Goal: Information Seeking & Learning: Learn about a topic

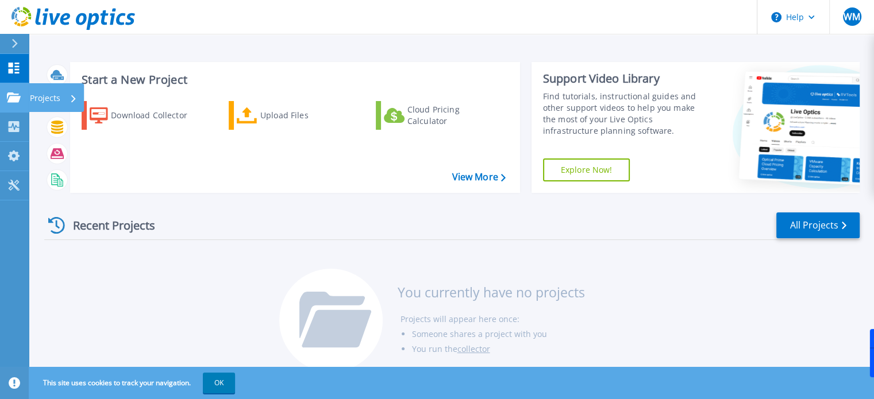
click at [9, 100] on icon at bounding box center [14, 98] width 14 height 10
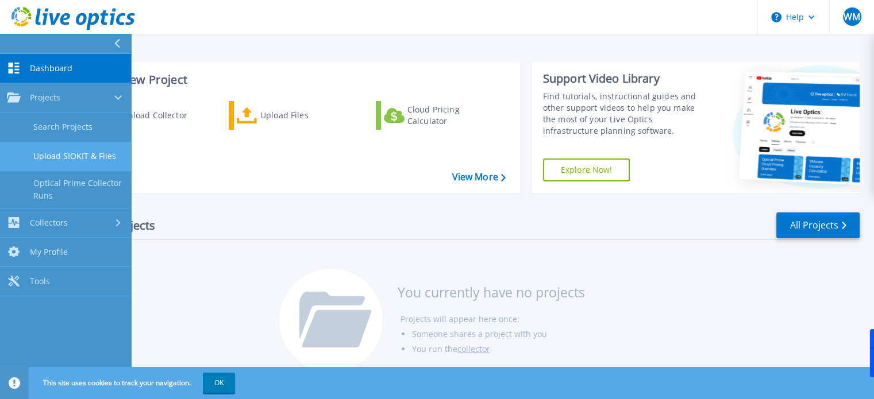
click at [50, 161] on link "Upload SIOKIT & Files" at bounding box center [65, 156] width 131 height 29
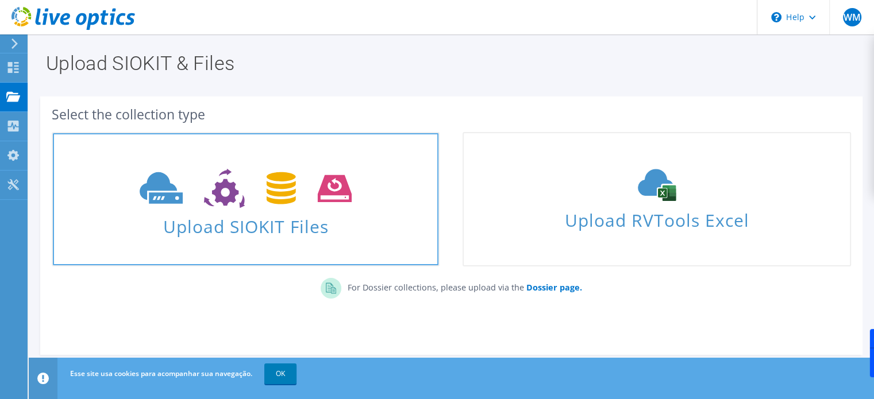
click at [218, 197] on use at bounding box center [246, 189] width 212 height 40
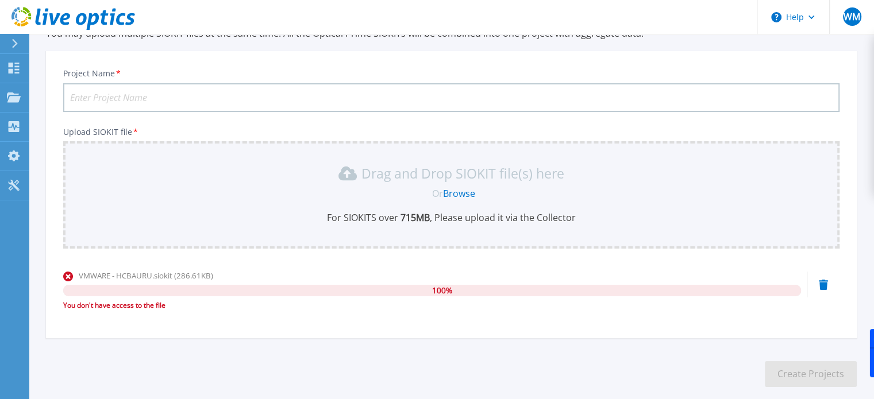
scroll to position [55, 0]
click at [299, 301] on div "You don't have access to the file" at bounding box center [432, 306] width 738 height 11
click at [464, 203] on div "Drag and Drop SIOKIT file(s) here Or Browse For SIOKITS over 715 MB , Please up…" at bounding box center [451, 195] width 763 height 60
click at [825, 277] on div "VMWARE - HCBAURU.siokit (286.61KB) 100 % You don't have access to the file" at bounding box center [451, 295] width 776 height 49
click at [824, 284] on icon at bounding box center [823, 285] width 9 height 10
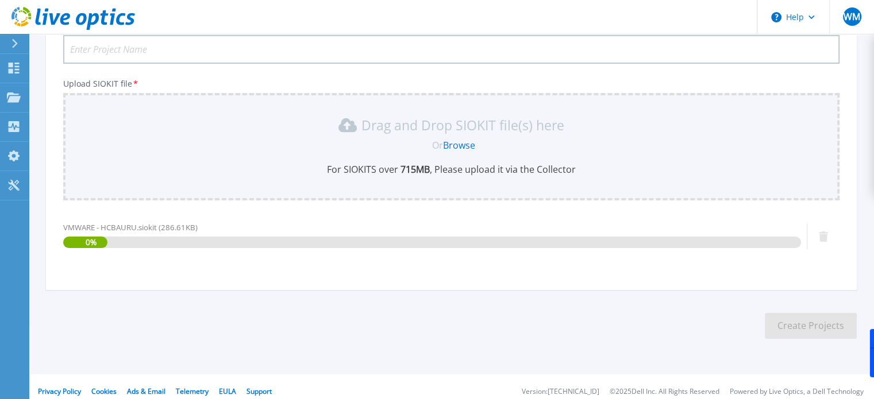
scroll to position [112, 0]
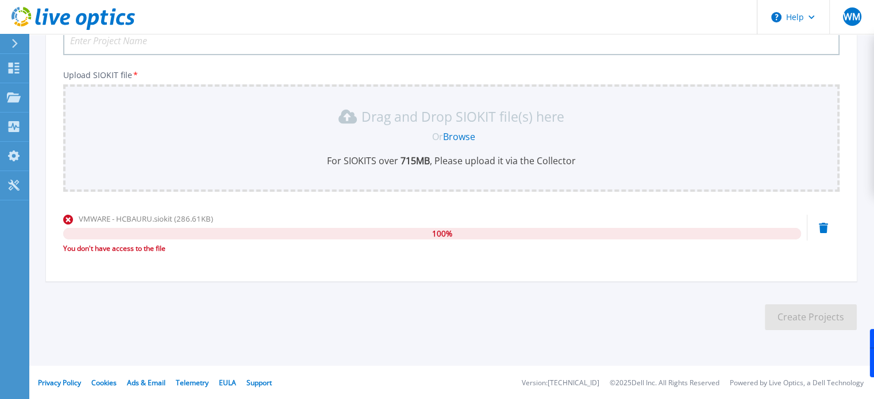
click at [115, 252] on div "You don't have access to the file" at bounding box center [432, 248] width 738 height 11
click at [120, 250] on div "You don't have access to the file" at bounding box center [432, 248] width 738 height 11
click at [468, 306] on section "Upload SIOKIT You may upload multiple SIOKIT files at the same time. All the Op…" at bounding box center [451, 139] width 845 height 434
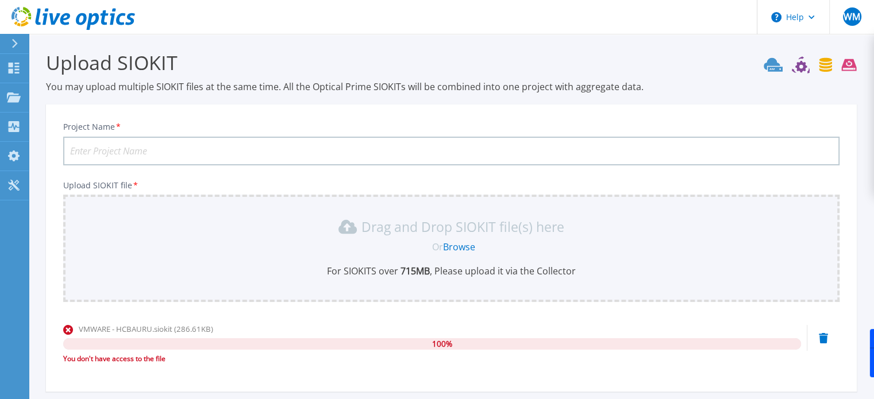
scroll to position [0, 0]
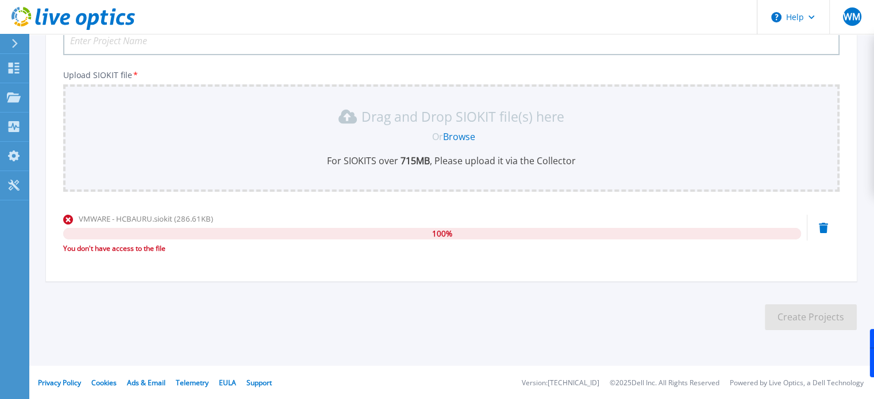
click at [822, 227] on icon at bounding box center [823, 228] width 9 height 10
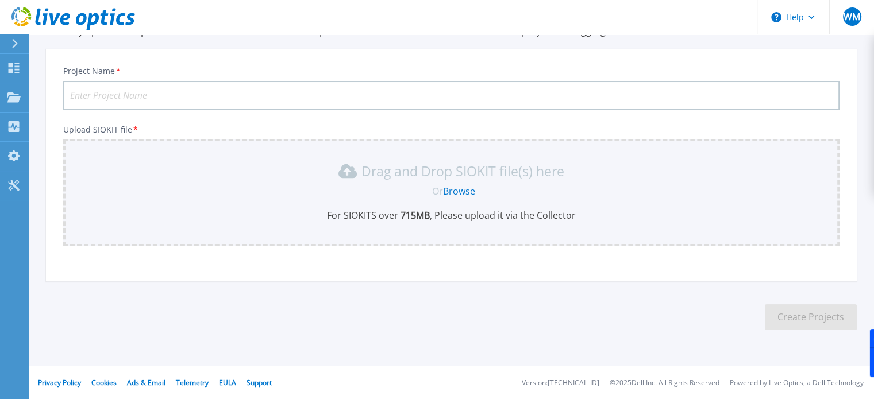
scroll to position [112, 0]
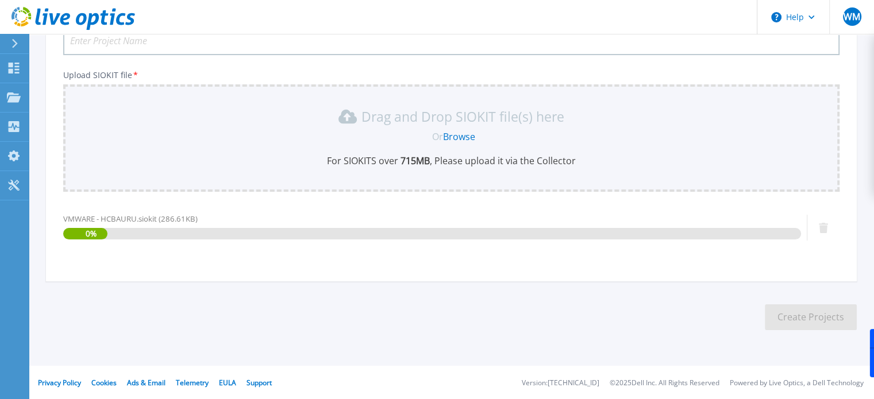
click at [353, 313] on section "Upload SIOKIT You may upload multiple SIOKIT files at the same time. All the Op…" at bounding box center [451, 139] width 845 height 434
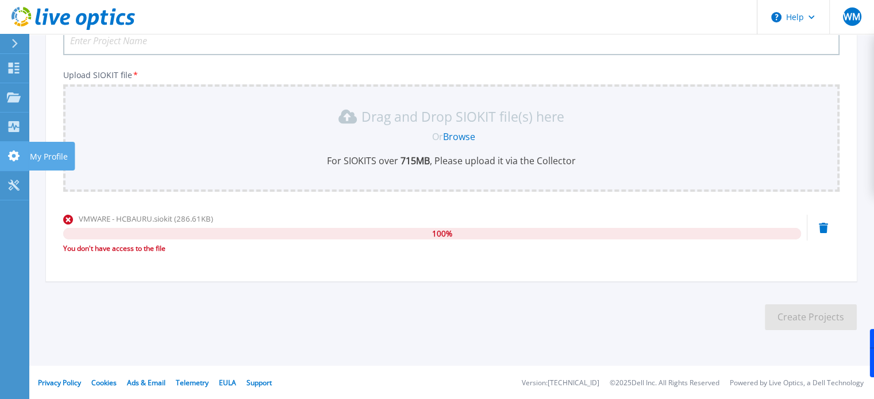
click at [13, 167] on link "My Profile My Profile" at bounding box center [14, 156] width 29 height 29
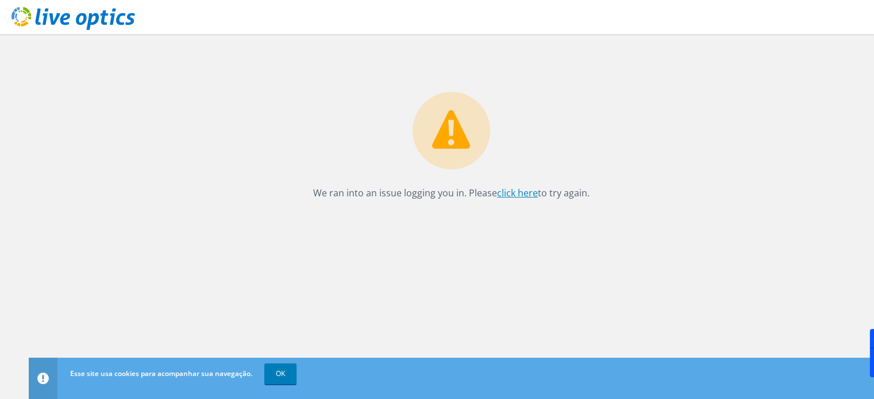
click at [521, 195] on link "click here" at bounding box center [517, 193] width 41 height 13
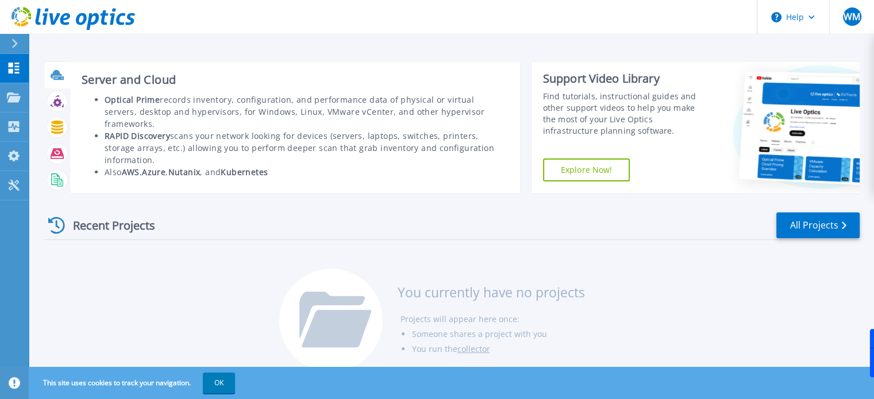
click at [49, 79] on div at bounding box center [57, 75] width 20 height 20
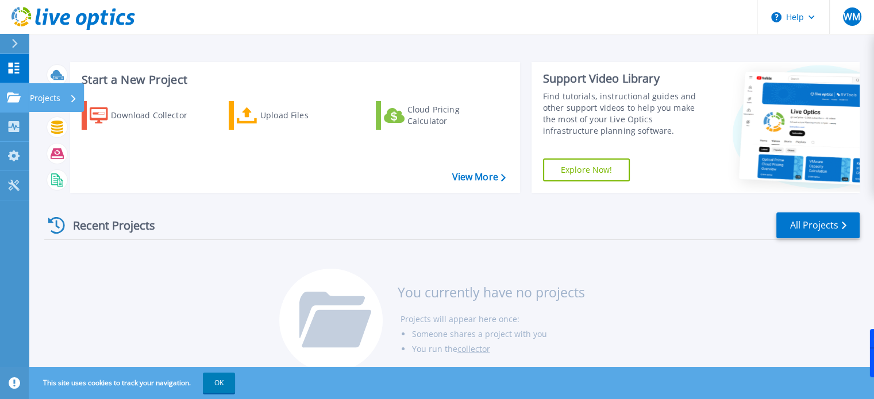
click at [14, 100] on icon at bounding box center [14, 98] width 14 height 10
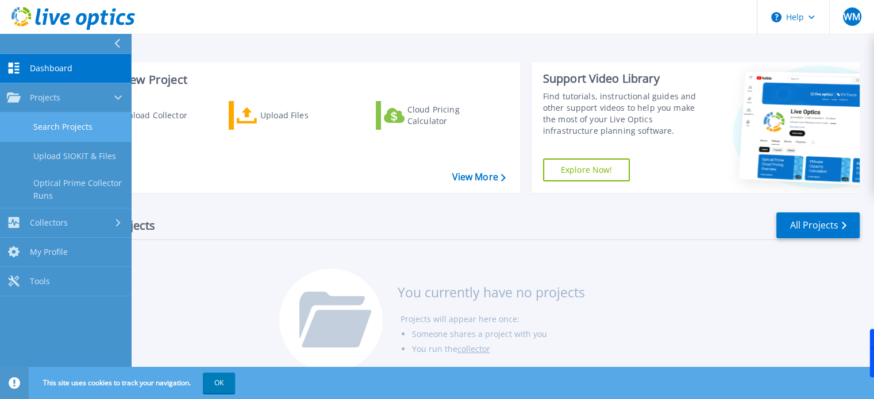
click at [39, 131] on link "Search Projects" at bounding box center [65, 127] width 131 height 29
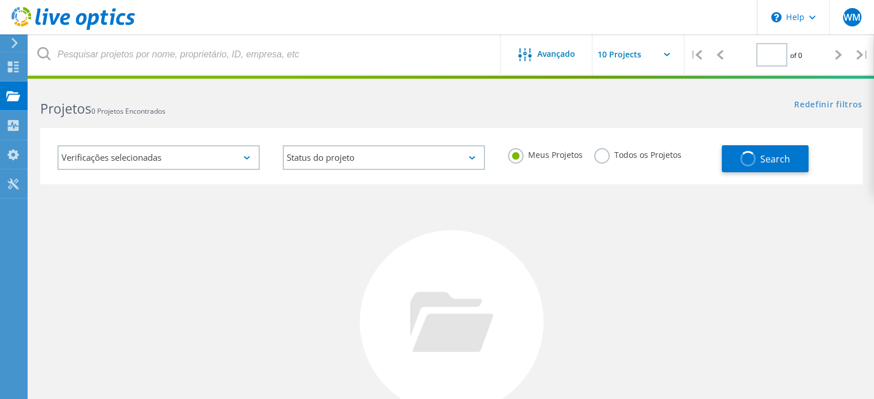
type input "1"
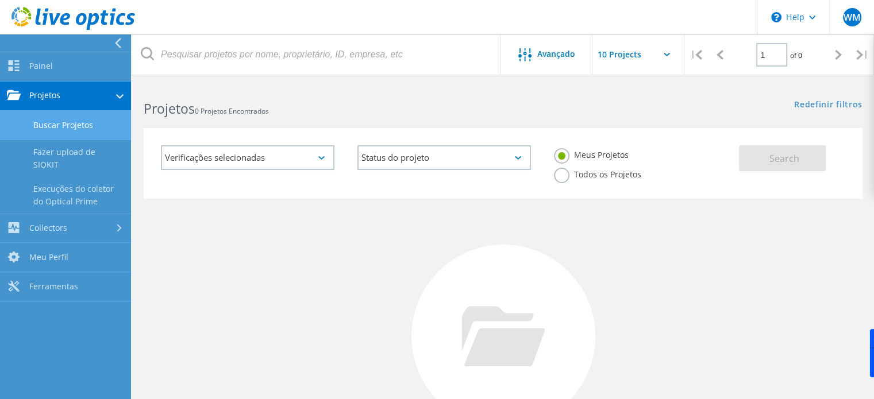
click at [117, 97] on icon at bounding box center [119, 96] width 7 height 5
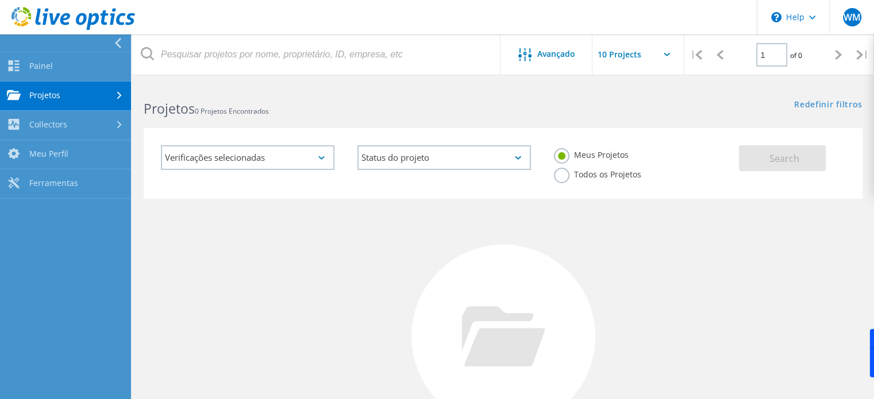
click at [117, 97] on icon at bounding box center [119, 95] width 5 height 7
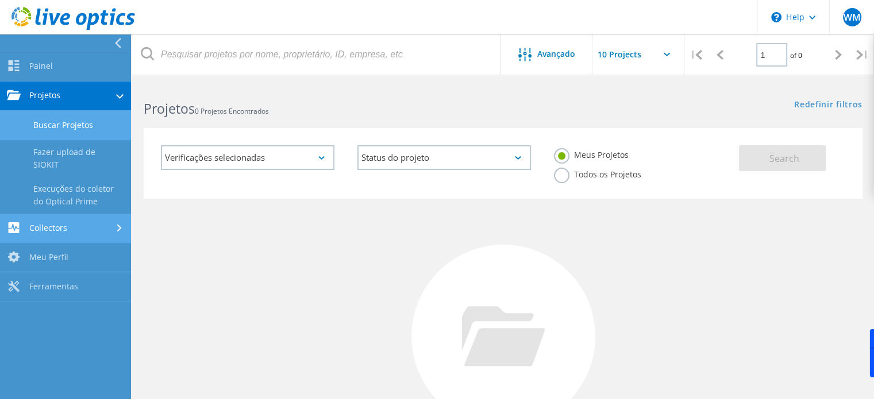
click at [89, 222] on link "Collectors" at bounding box center [65, 228] width 131 height 29
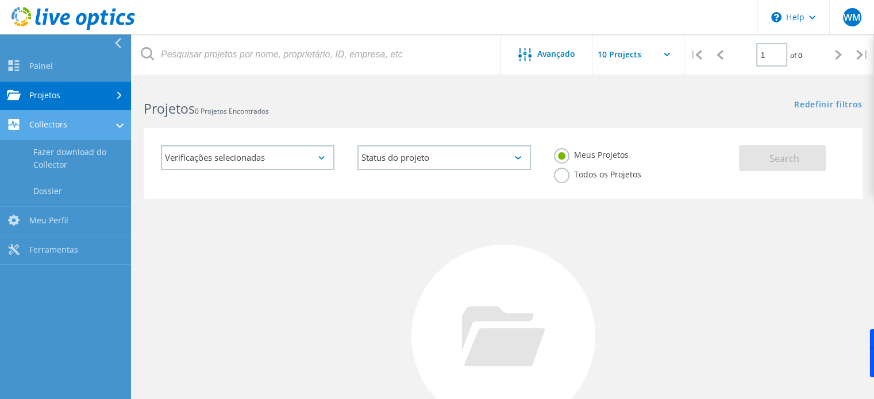
click at [93, 115] on link "Collectors" at bounding box center [65, 125] width 131 height 29
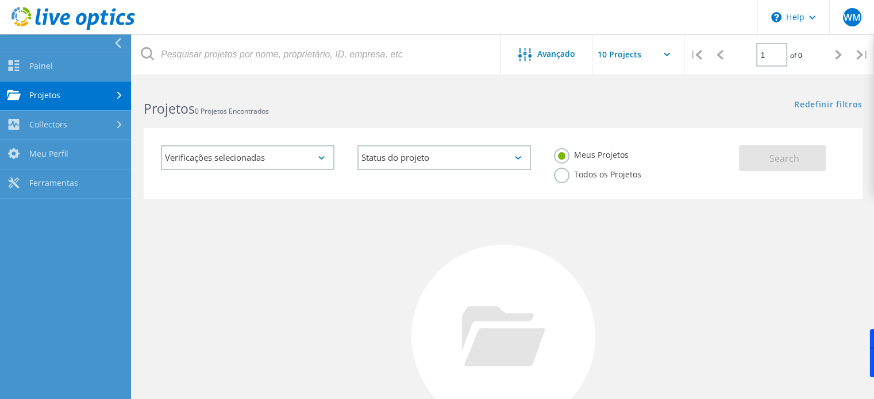
click at [102, 94] on link "Projetos" at bounding box center [65, 96] width 131 height 29
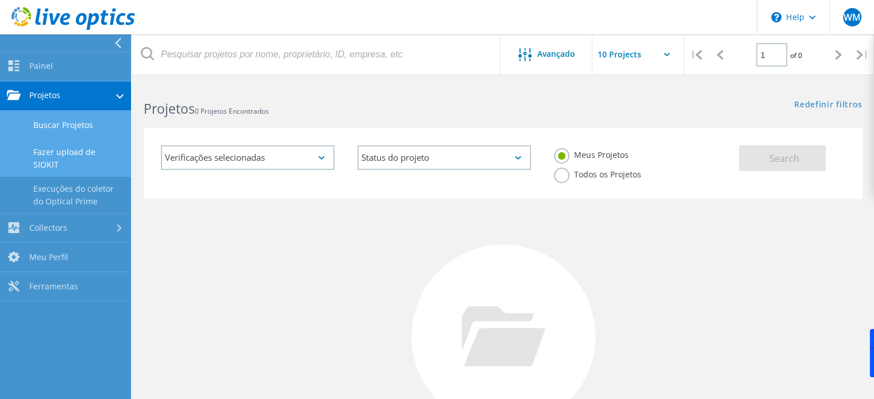
click at [90, 160] on link "Fazer upload de SIOKIT" at bounding box center [65, 158] width 131 height 37
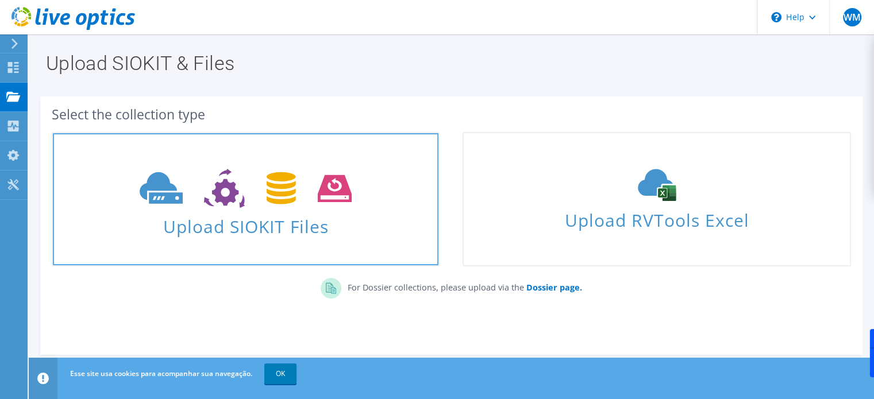
click at [311, 225] on span "Upload SIOKIT Files" at bounding box center [246, 223] width 386 height 25
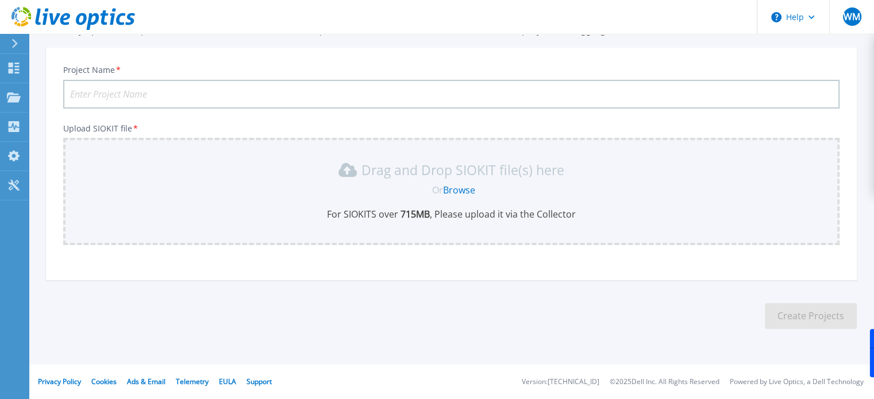
scroll to position [112, 0]
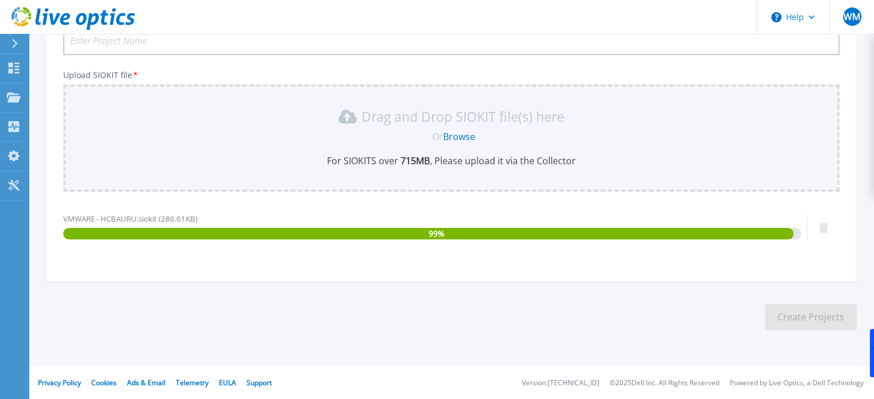
click at [320, 229] on div "99 %" at bounding box center [428, 233] width 730 height 11
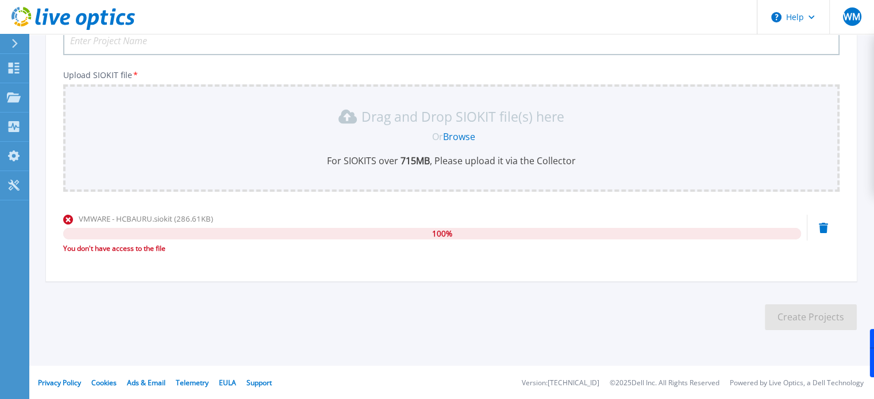
click at [821, 229] on icon at bounding box center [823, 228] width 9 height 10
click at [362, 263] on div "Project Name * Upload SIOKIT file * Drag and Drop SIOKIT file(s) here Or Browse…" at bounding box center [451, 142] width 811 height 280
click at [136, 245] on div "You don't have access to the file" at bounding box center [432, 248] width 738 height 11
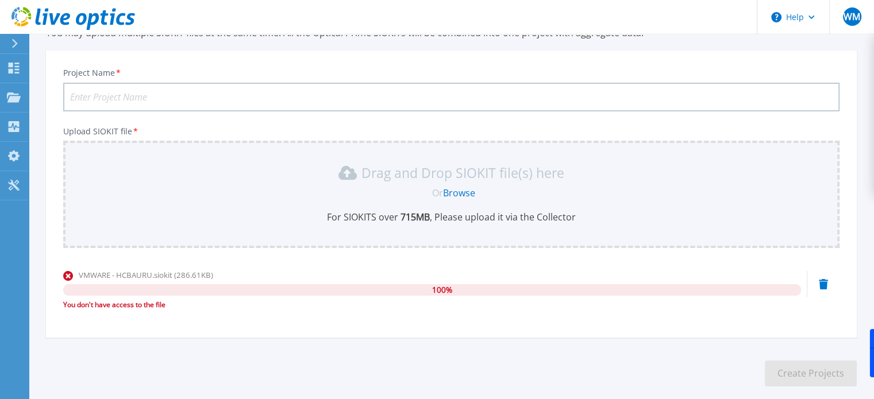
scroll to position [55, 0]
click at [824, 284] on icon at bounding box center [823, 285] width 9 height 10
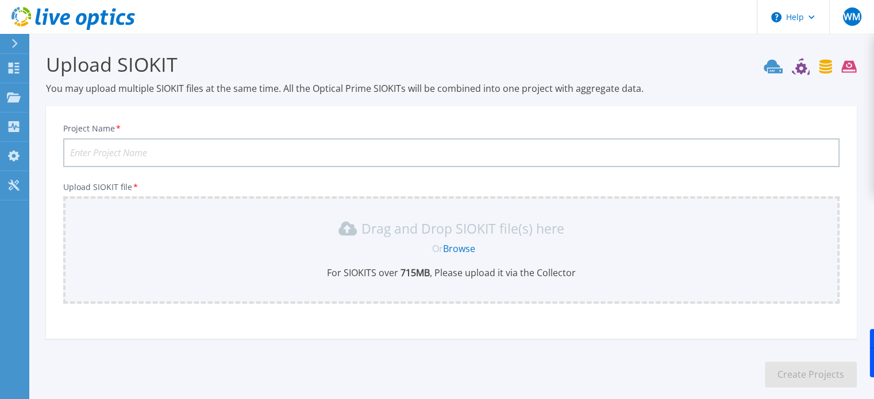
scroll to position [0, 0]
click at [201, 151] on input "Project Name *" at bounding box center [451, 152] width 776 height 29
click at [474, 259] on div "Drag and Drop SIOKIT file(s) here Or Browse For SIOKITS over 715 MB , Please up…" at bounding box center [451, 250] width 763 height 60
click at [465, 248] on link "Browse" at bounding box center [459, 249] width 32 height 13
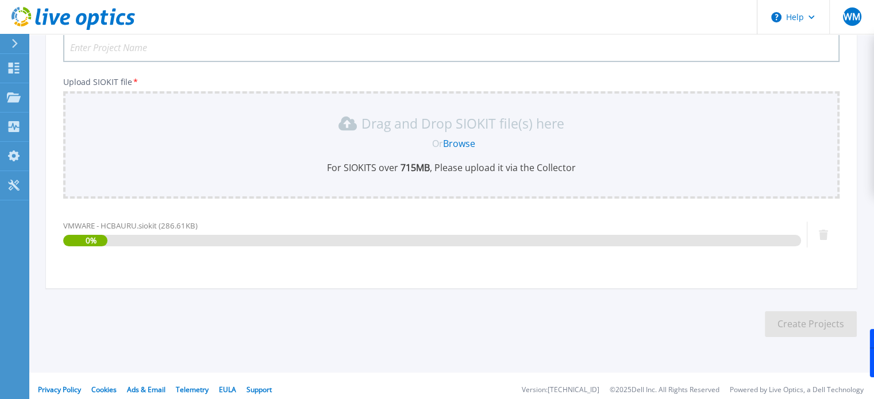
scroll to position [112, 0]
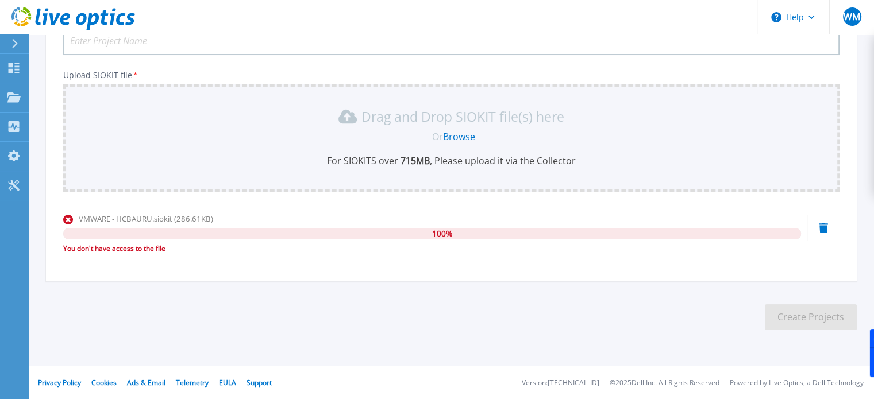
click at [817, 226] on div "VMWARE - HCBAURU.siokit (286.61KB) 100 % You don't have access to the file" at bounding box center [451, 237] width 776 height 49
click at [826, 226] on icon at bounding box center [823, 228] width 9 height 10
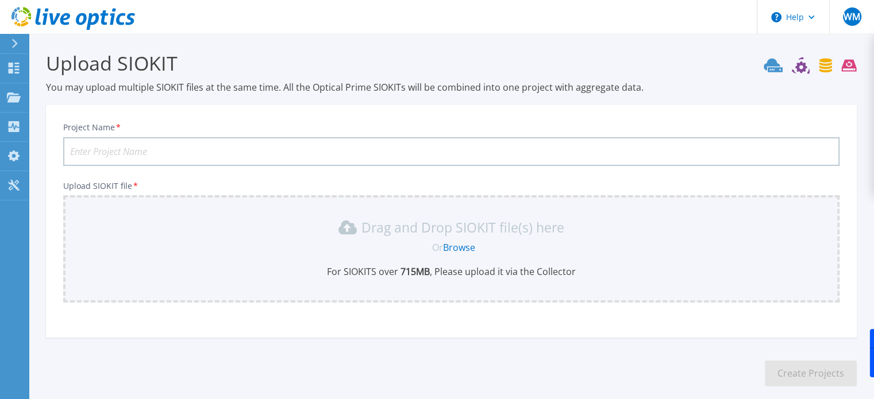
scroll to position [0, 0]
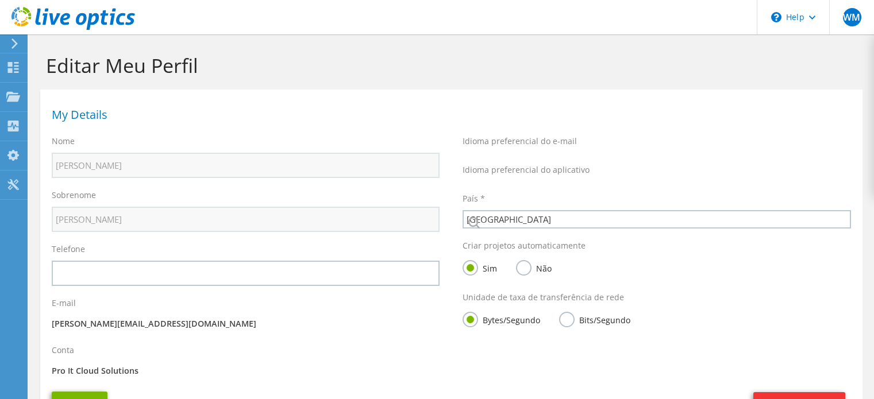
select select "30"
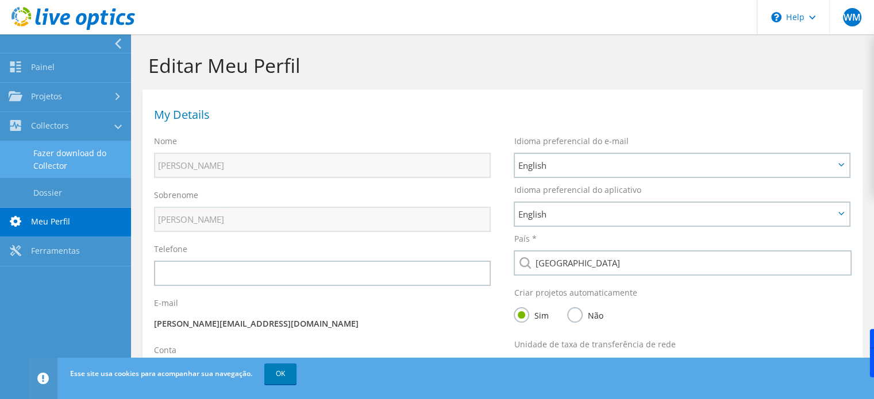
click at [66, 164] on link "Fazer download do Collector" at bounding box center [65, 159] width 131 height 37
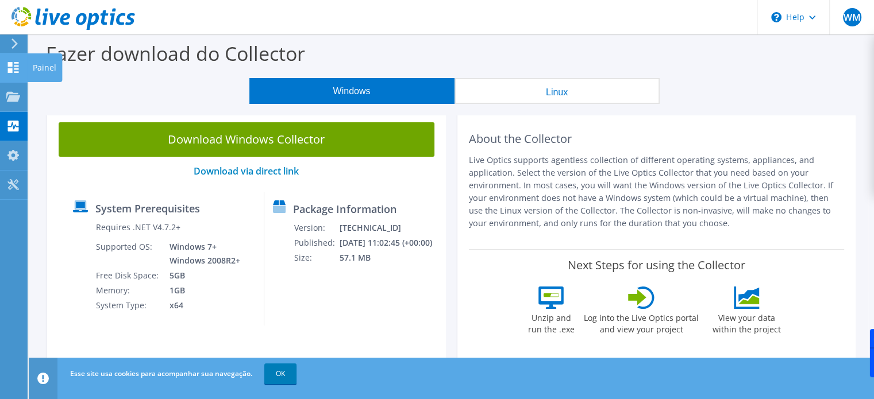
click at [9, 71] on use at bounding box center [13, 67] width 11 height 11
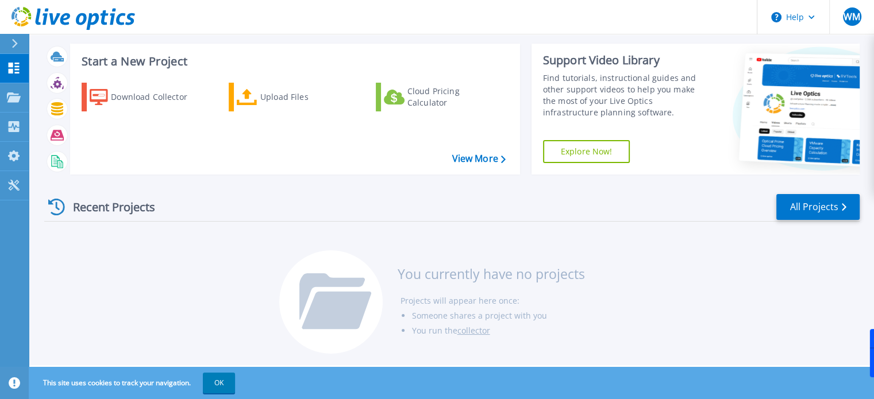
scroll to position [18, 0]
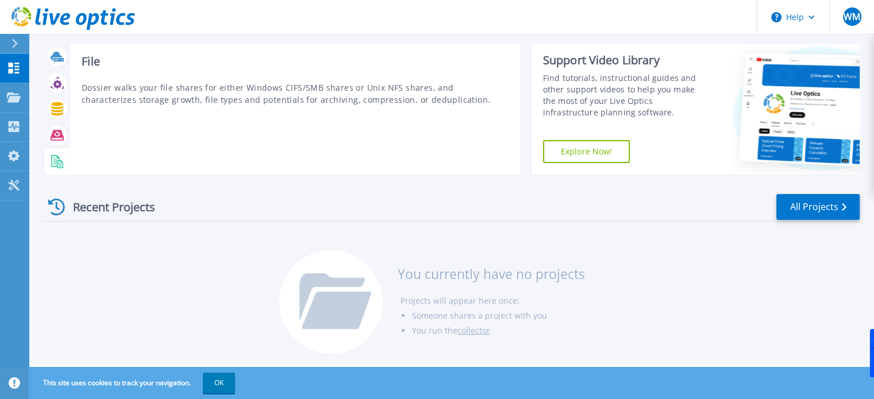
click at [59, 166] on icon at bounding box center [60, 166] width 3 height 1
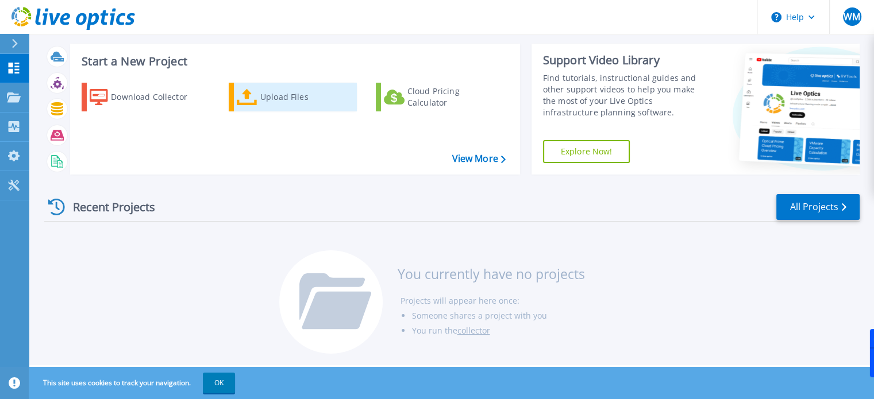
click at [281, 107] on div "Upload Files" at bounding box center [306, 97] width 92 height 23
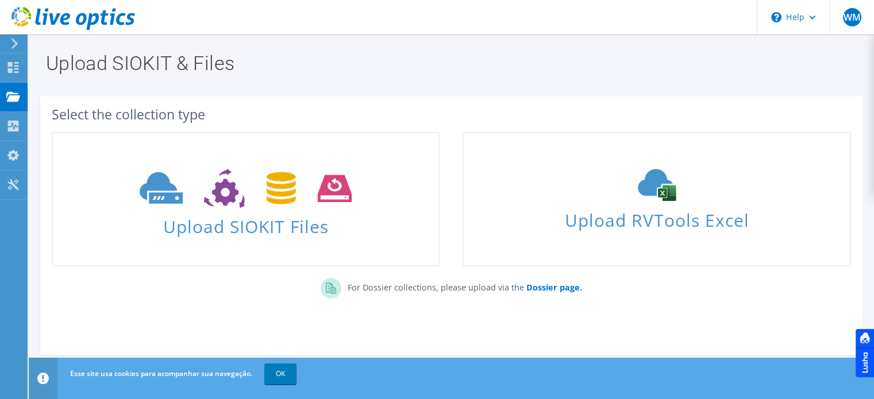
click at [17, 48] on icon at bounding box center [14, 44] width 9 height 10
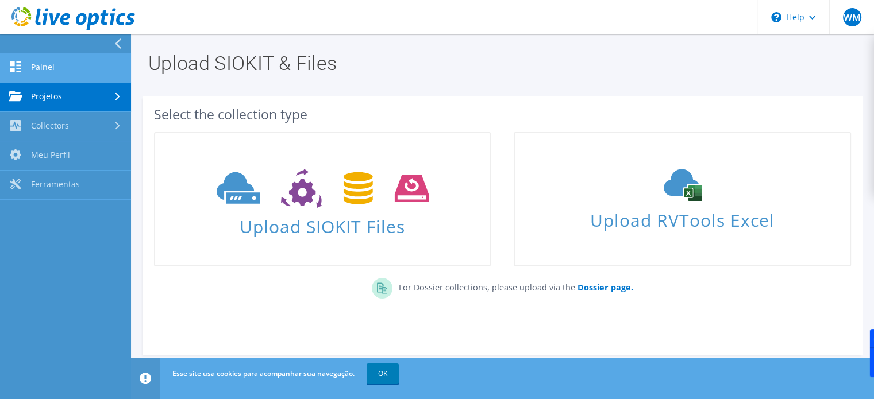
click at [37, 73] on link "Painel" at bounding box center [65, 67] width 131 height 29
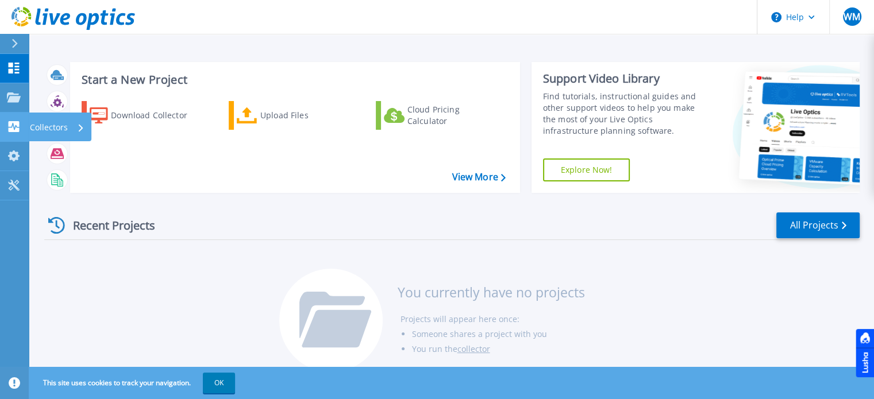
click at [13, 129] on icon at bounding box center [14, 126] width 11 height 11
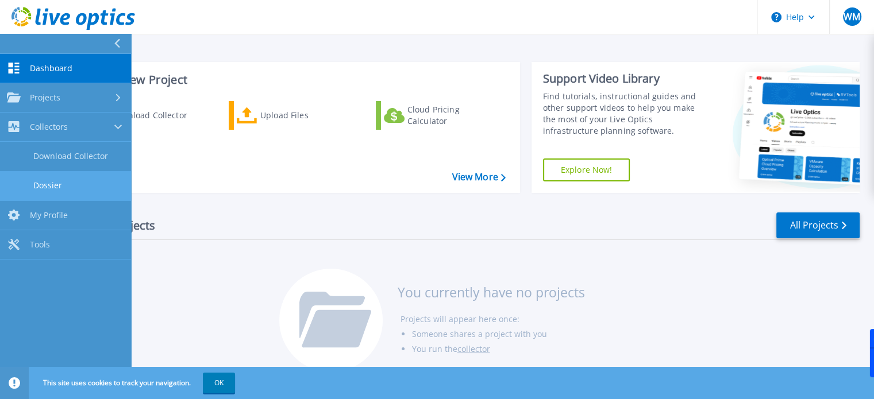
click at [38, 181] on link "Dossier" at bounding box center [65, 185] width 131 height 29
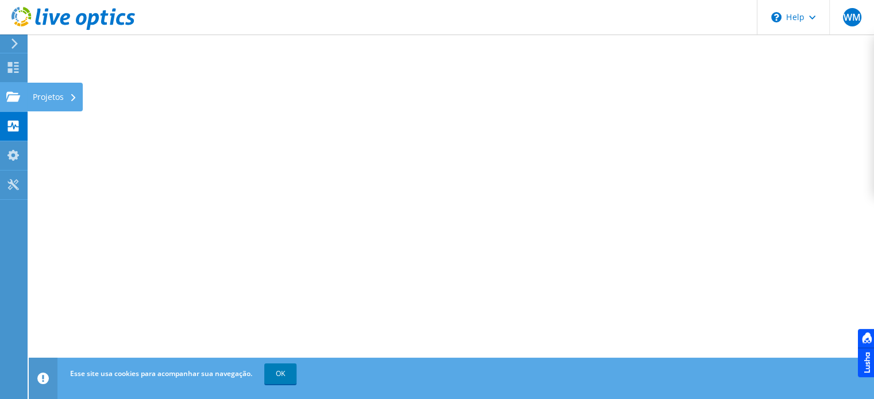
click at [14, 93] on use at bounding box center [13, 96] width 14 height 10
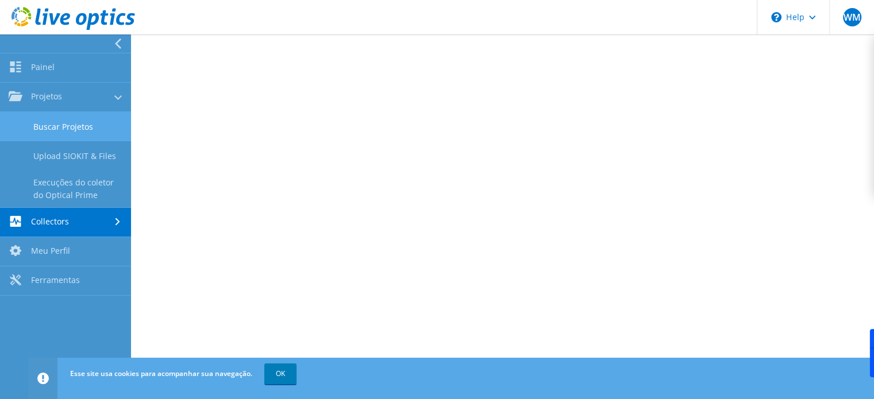
click at [52, 127] on link "Buscar Projetos" at bounding box center [65, 126] width 131 height 29
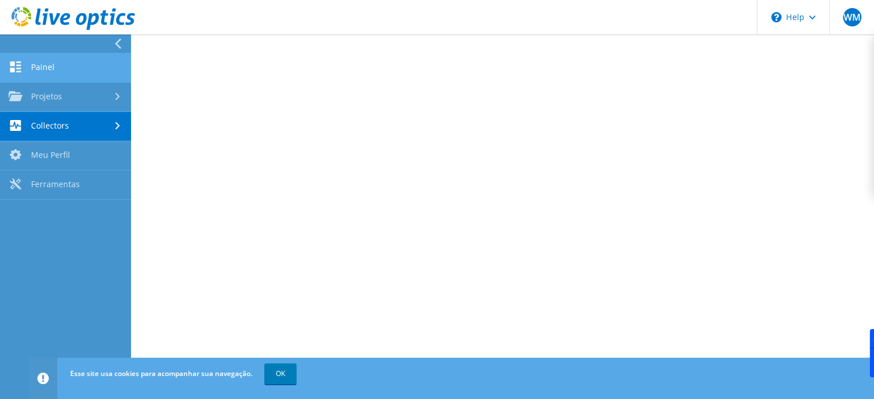
click at [55, 62] on link "Painel" at bounding box center [65, 67] width 131 height 29
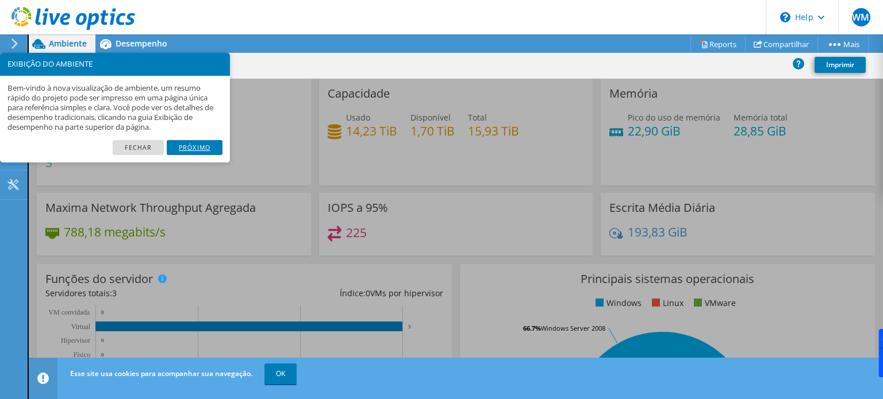
click at [193, 145] on link "Próximo" at bounding box center [195, 147] width 56 height 15
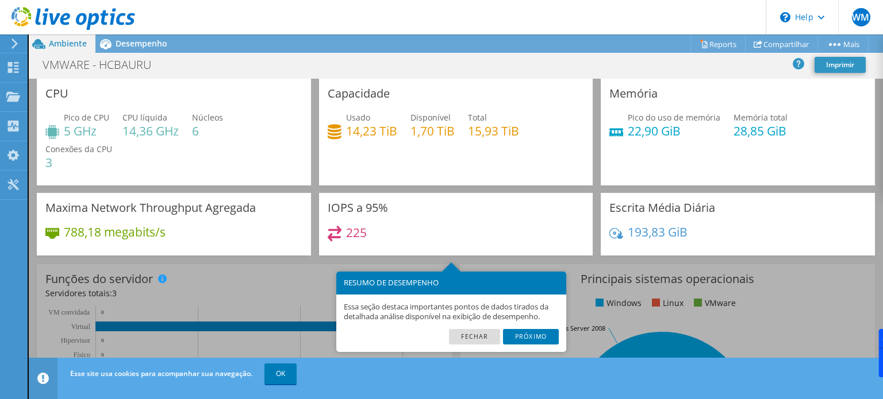
click at [506, 328] on div "Essa seção destaca importantes pontos de dados tirados da detalhada análise dis…" at bounding box center [451, 312] width 230 height 35
click at [521, 340] on link "Próximo" at bounding box center [531, 336] width 56 height 15
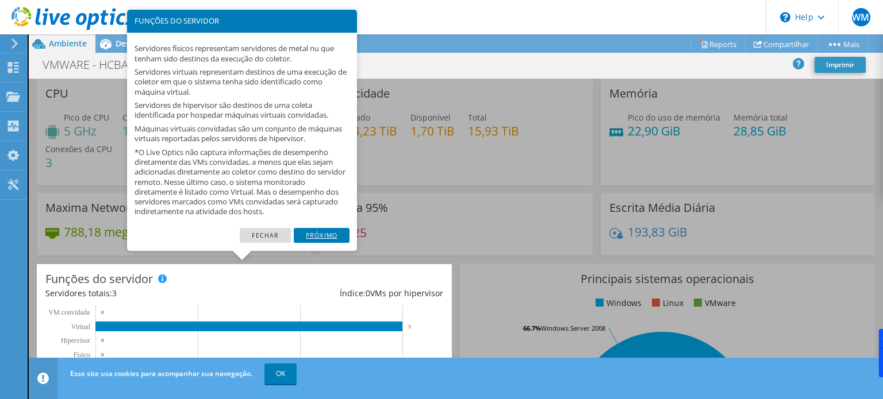
click at [338, 239] on link "Próximo" at bounding box center [322, 235] width 56 height 15
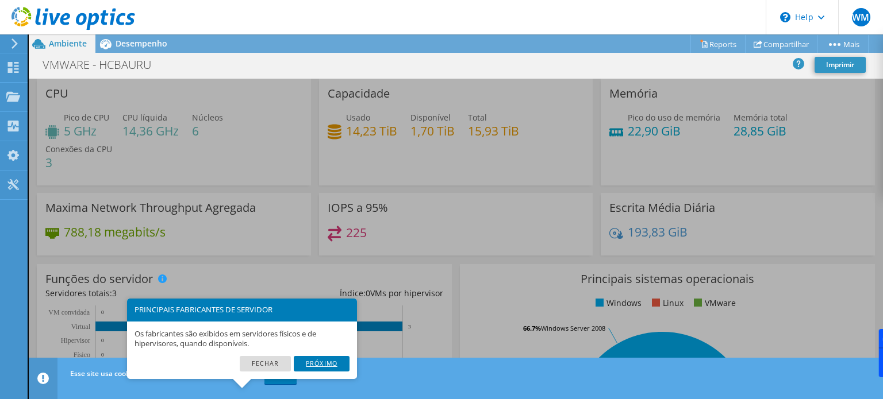
click at [333, 363] on link "Próximo" at bounding box center [322, 363] width 56 height 15
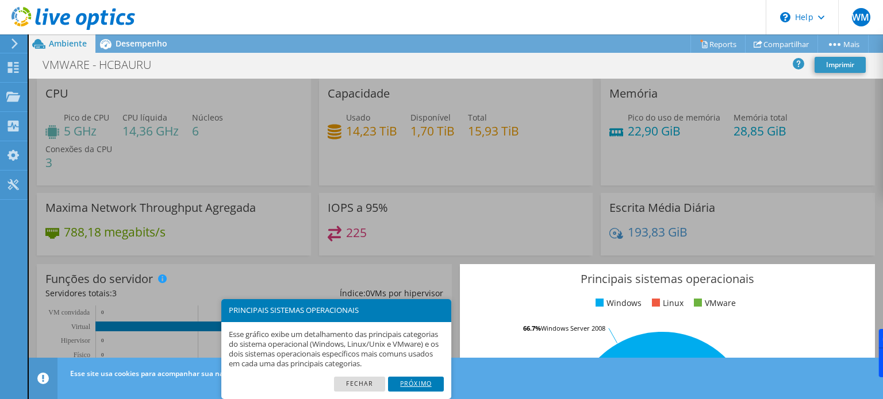
click at [423, 386] on link "Próximo" at bounding box center [416, 384] width 56 height 15
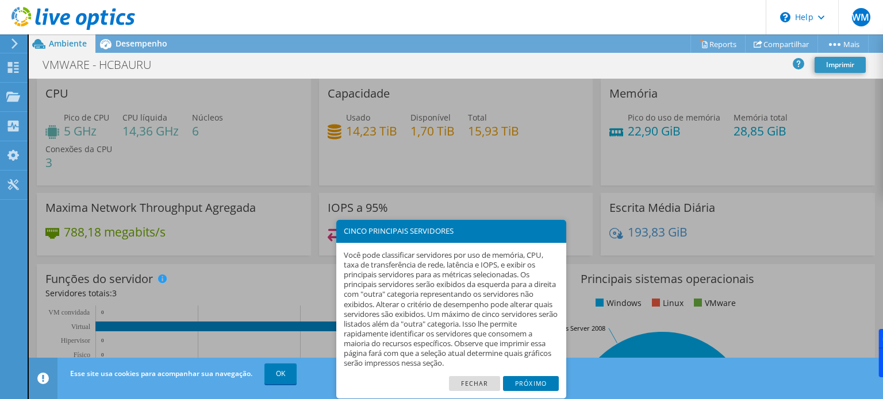
scroll to position [398, 0]
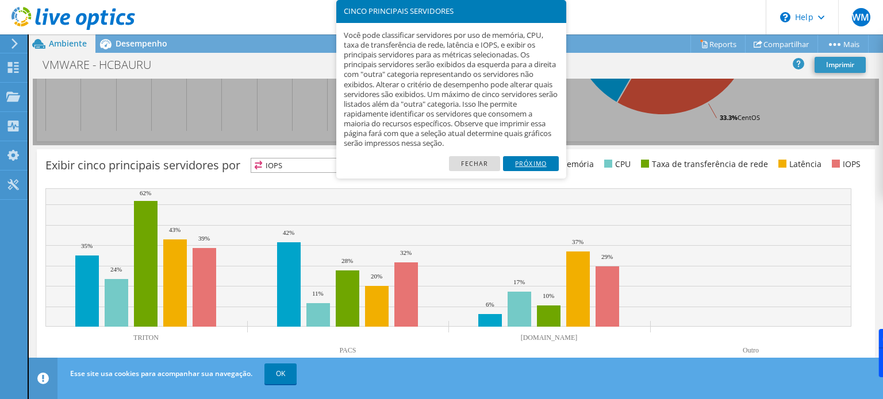
click at [526, 159] on link "Próximo" at bounding box center [531, 163] width 56 height 15
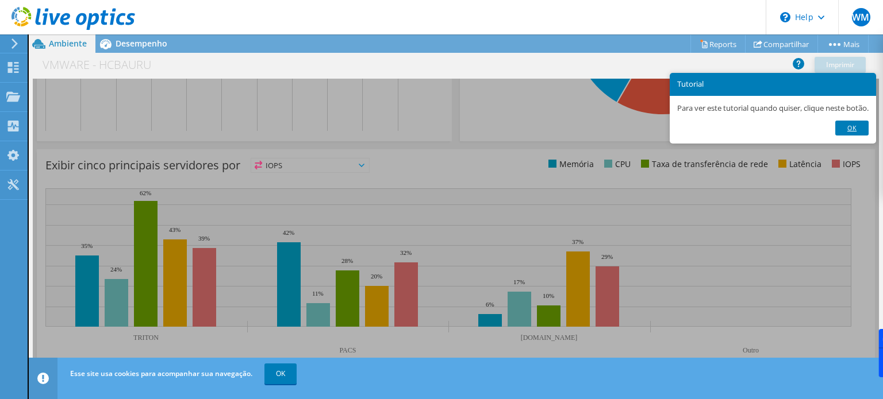
click at [859, 130] on link "Ok" at bounding box center [851, 128] width 33 height 15
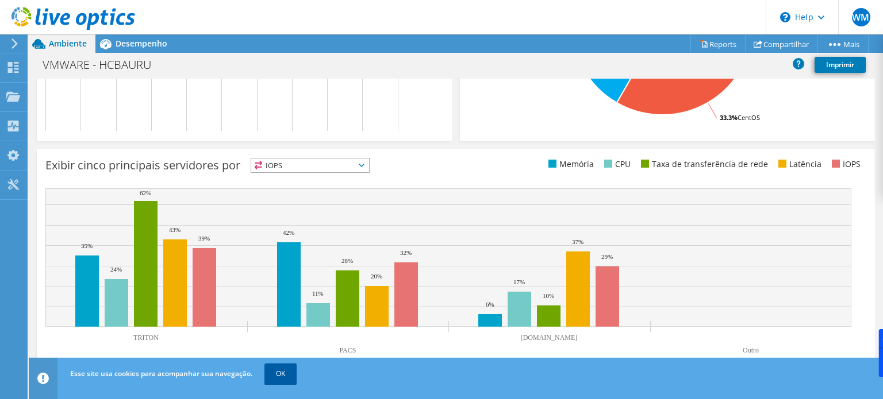
click at [269, 380] on link "OK" at bounding box center [280, 374] width 32 height 21
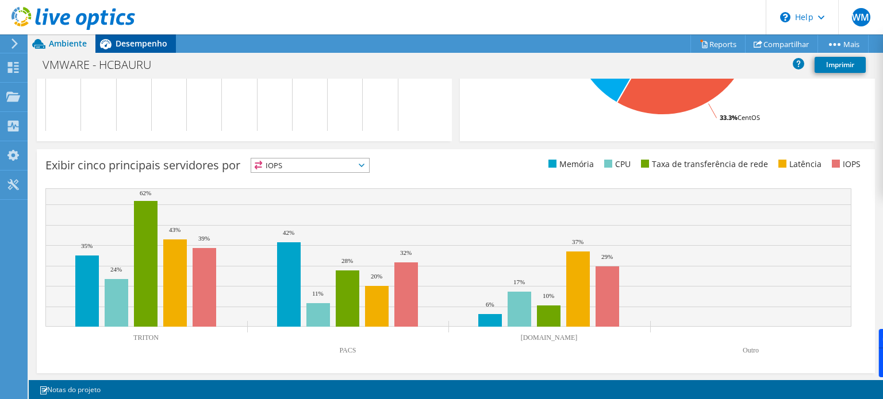
click at [145, 43] on span "Desempenho" at bounding box center [142, 43] width 52 height 11
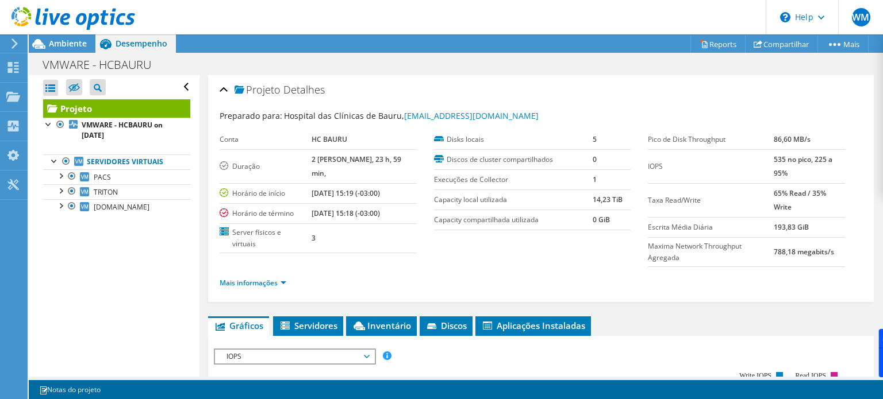
scroll to position [0, 0]
click at [64, 193] on div at bounding box center [60, 189] width 11 height 11
click at [60, 205] on div at bounding box center [60, 204] width 11 height 11
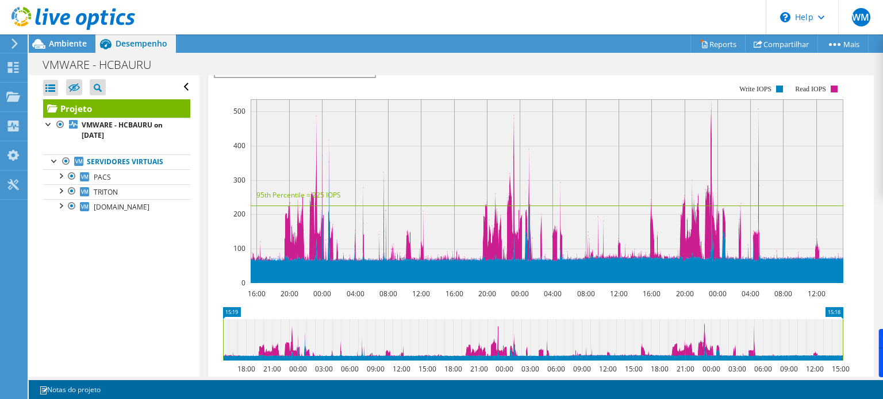
scroll to position [287, 0]
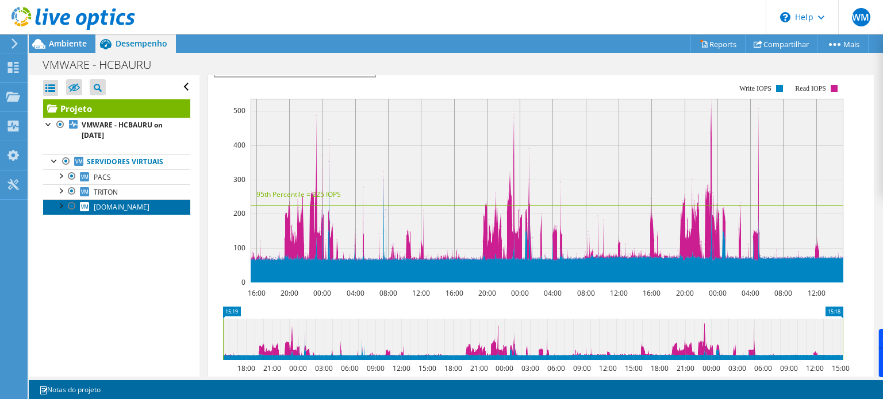
click at [97, 202] on span "[DOMAIN_NAME]" at bounding box center [122, 207] width 56 height 10
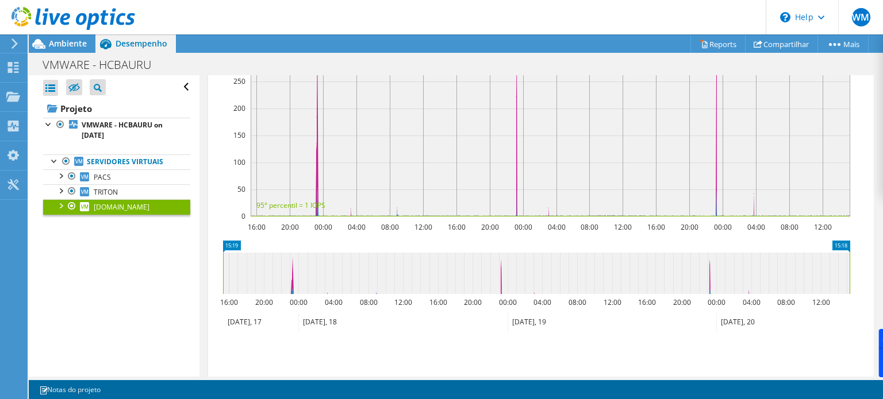
scroll to position [221, 0]
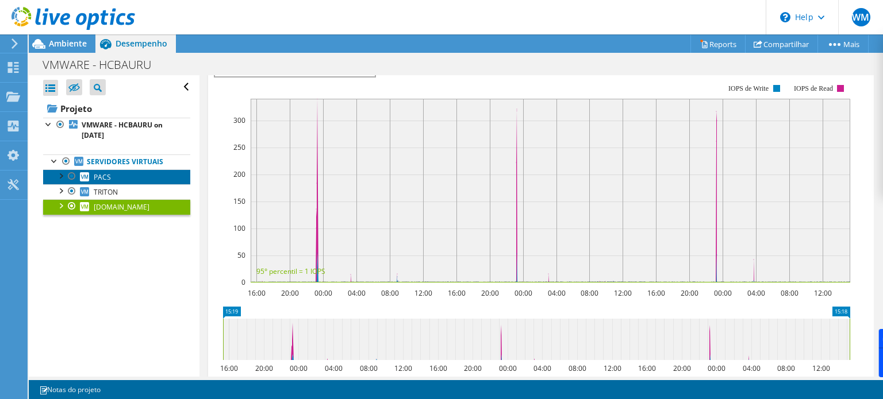
click at [114, 176] on link "PACS" at bounding box center [116, 177] width 147 height 15
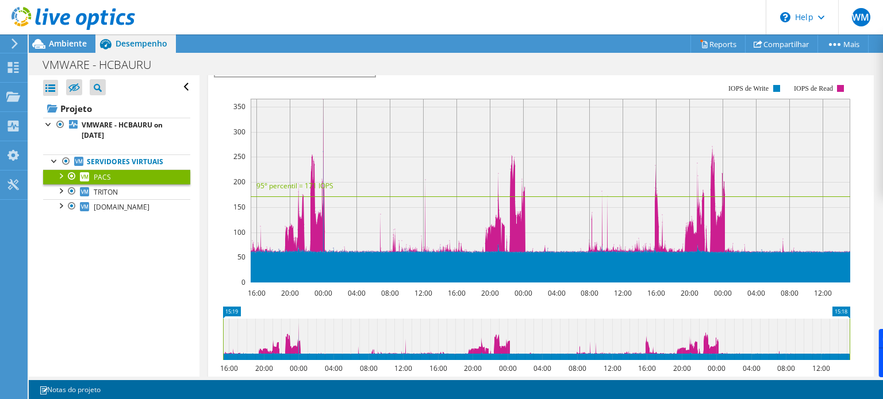
scroll to position [241, 0]
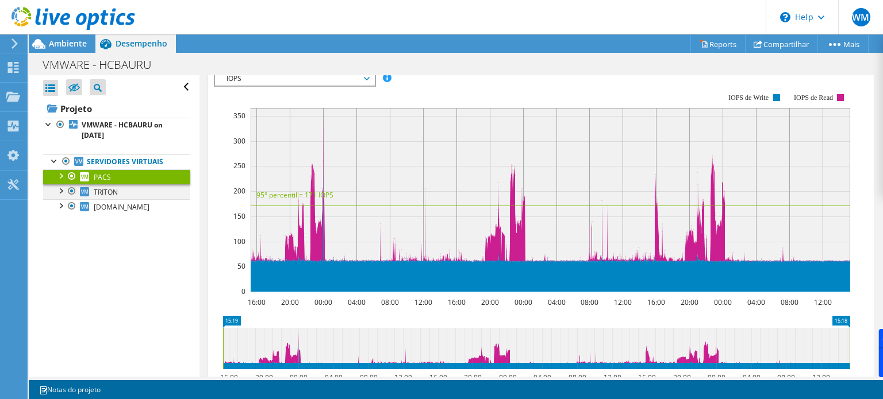
click at [61, 194] on div at bounding box center [60, 189] width 11 height 11
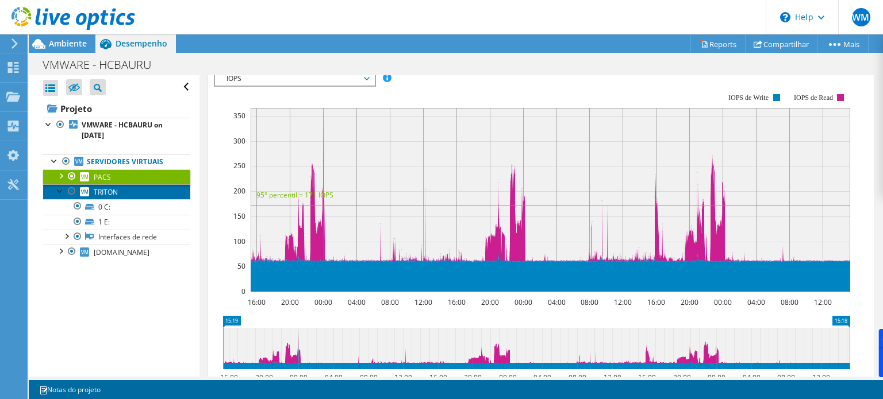
click at [86, 188] on icon at bounding box center [84, 191] width 9 height 9
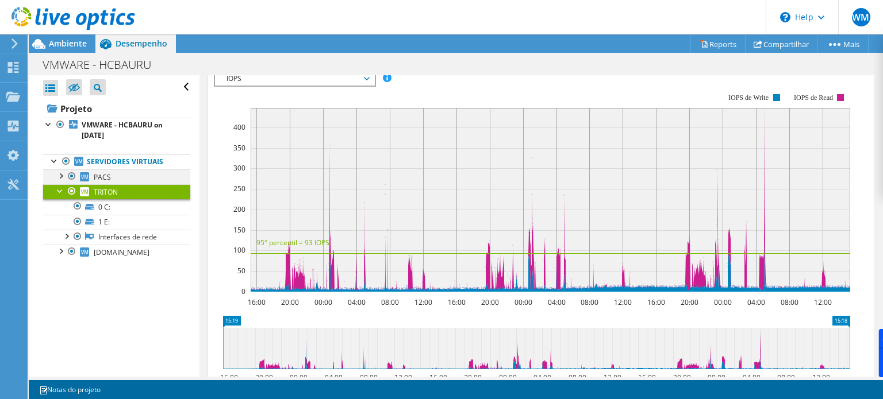
click at [61, 179] on div at bounding box center [60, 175] width 11 height 11
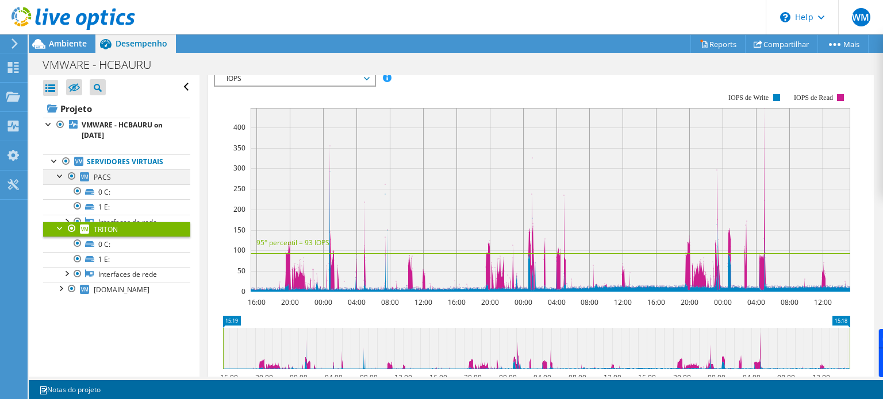
click at [61, 179] on div at bounding box center [60, 175] width 11 height 11
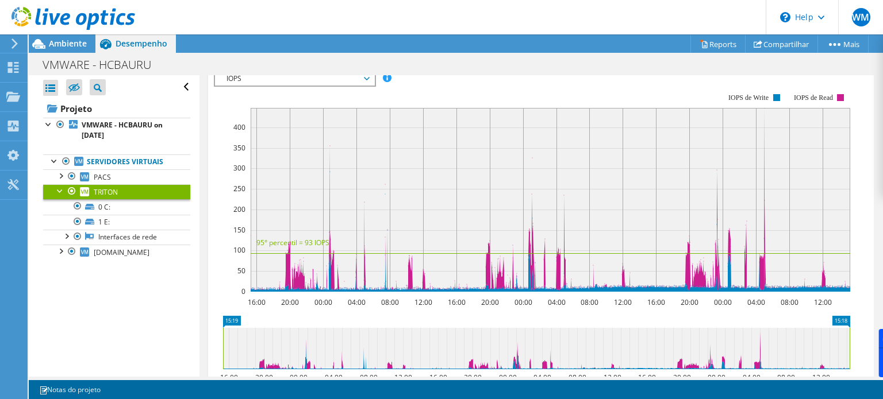
click at [60, 190] on div at bounding box center [60, 189] width 11 height 11
click at [90, 156] on link "Servidores virtuais" at bounding box center [116, 162] width 147 height 15
click at [69, 188] on div at bounding box center [71, 191] width 11 height 14
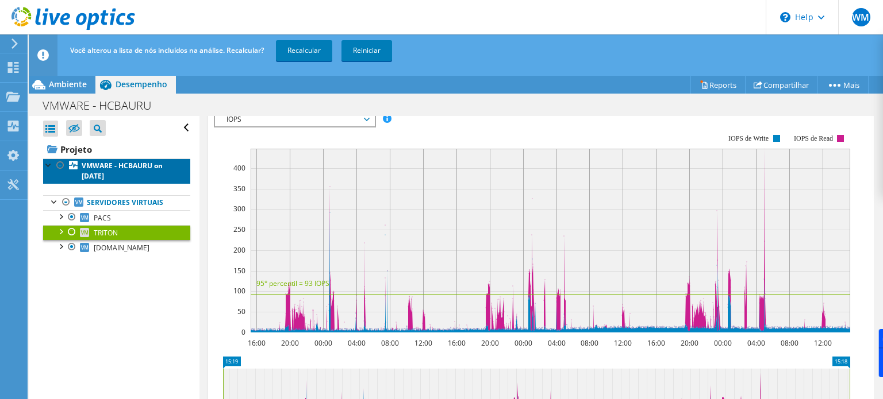
click at [92, 165] on b "VMWARE - HCBAURU on [DATE]" at bounding box center [122, 171] width 81 height 20
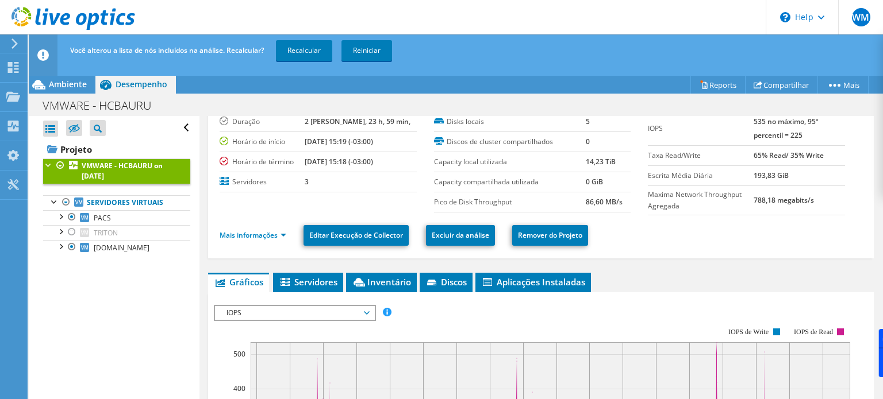
scroll to position [11, 0]
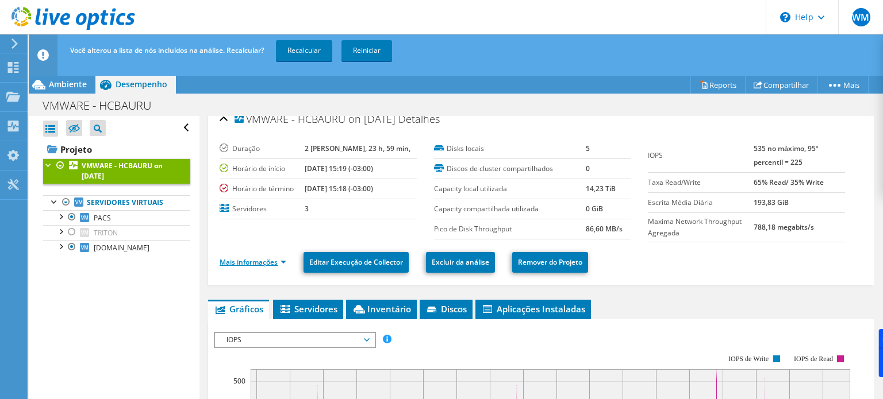
click at [259, 263] on link "Mais informações" at bounding box center [253, 262] width 67 height 10
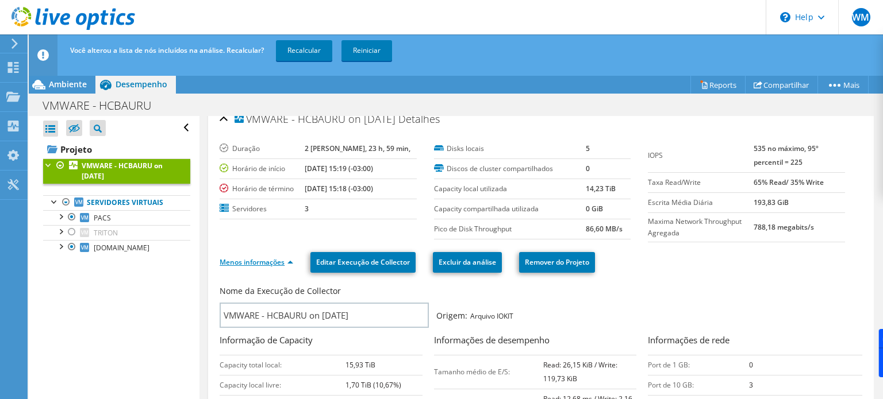
click at [244, 259] on link "Menos informações" at bounding box center [257, 262] width 74 height 10
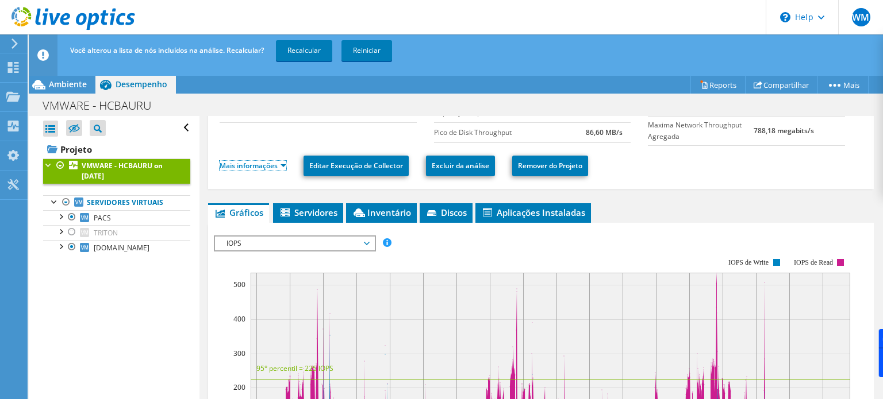
scroll to position [0, 0]
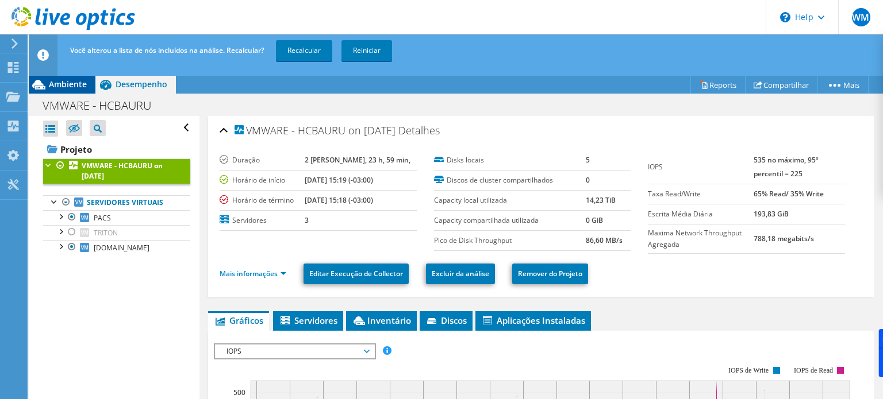
click at [58, 79] on span "Ambiente" at bounding box center [68, 84] width 38 height 11
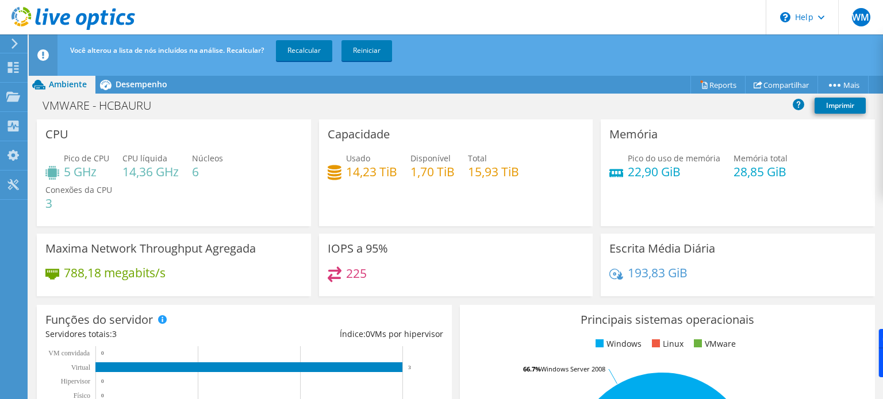
click at [418, 170] on h4 "1,70 TiB" at bounding box center [432, 172] width 44 height 13
click at [395, 203] on div "Capacidade Usado 14,23 TiB Disponível 1,70 TiB Total 15,93 TiB" at bounding box center [456, 173] width 274 height 107
click at [340, 272] on div "225" at bounding box center [347, 273] width 39 height 13
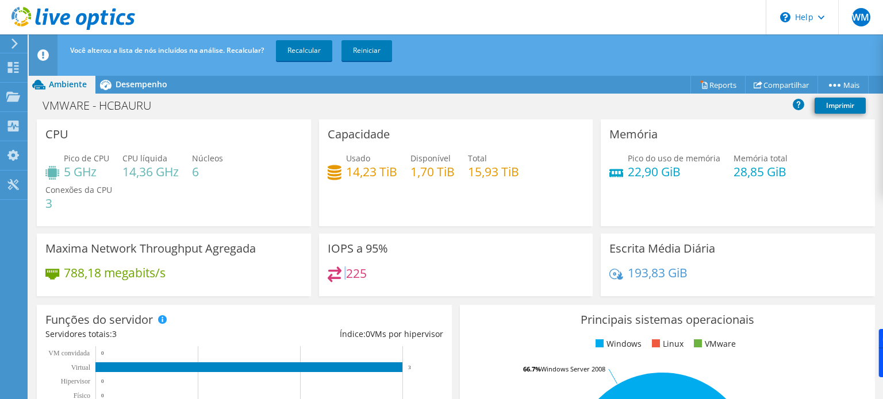
click at [340, 272] on div "225" at bounding box center [347, 273] width 39 height 13
click at [347, 276] on h4 "225" at bounding box center [356, 273] width 21 height 13
click at [632, 278] on h4 "193,83 GiB" at bounding box center [658, 273] width 60 height 13
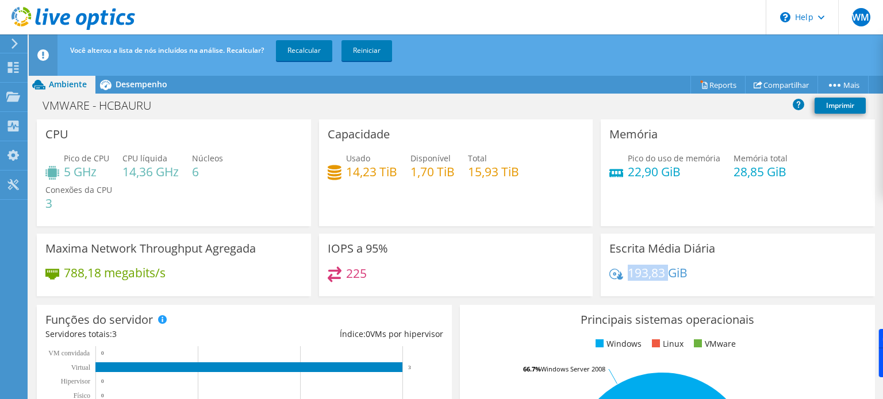
click at [632, 278] on h4 "193,83 GiB" at bounding box center [658, 273] width 60 height 13
click at [635, 180] on div "Pico do uso de memória 22,90 GiB Memória total 28,85 GiB" at bounding box center [737, 170] width 257 height 37
click at [637, 169] on h4 "22,90 GiB" at bounding box center [674, 172] width 93 height 13
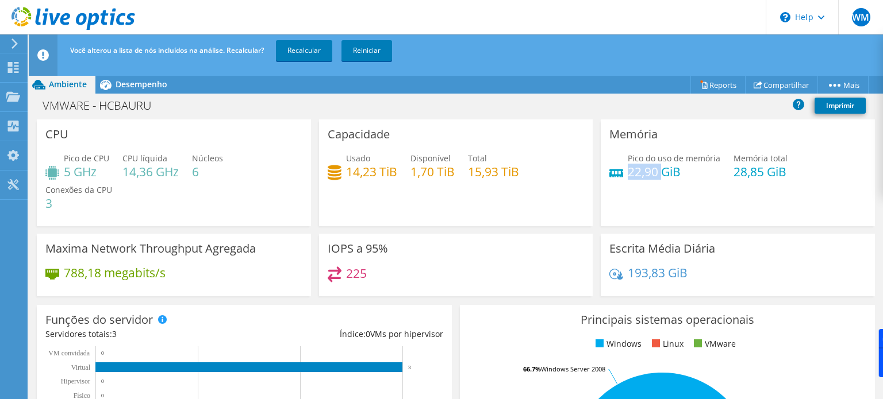
click at [637, 169] on h4 "22,90 GiB" at bounding box center [674, 172] width 93 height 13
click at [156, 89] on span "Desempenho" at bounding box center [142, 84] width 52 height 11
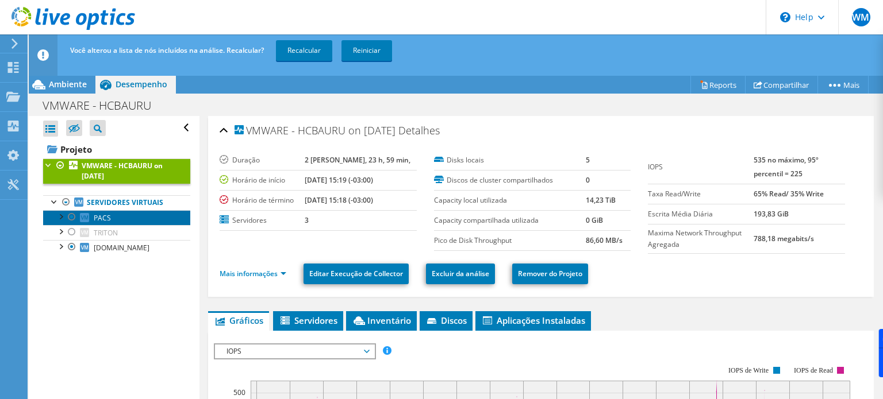
click at [114, 220] on link "PACS" at bounding box center [116, 217] width 147 height 15
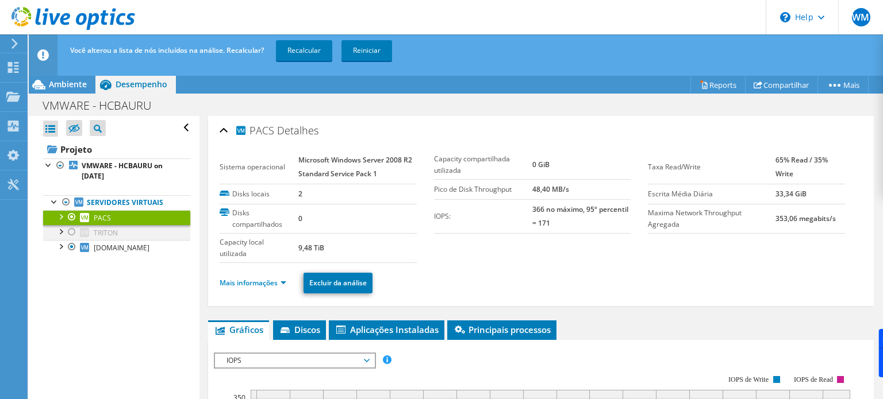
click at [71, 232] on div at bounding box center [71, 232] width 11 height 14
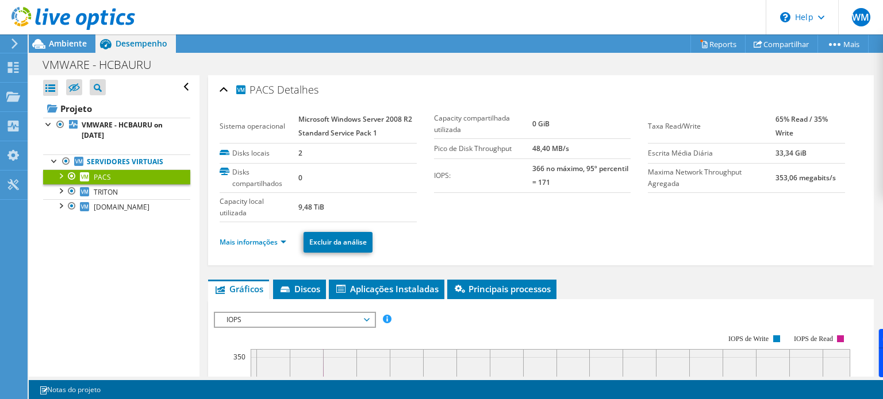
click at [93, 268] on div "Abrir Todos Fechar Todos Ocultar nós excluídos Filtro de árvore do projeto" at bounding box center [114, 226] width 170 height 302
click at [75, 43] on span "Ambiente" at bounding box center [68, 43] width 38 height 11
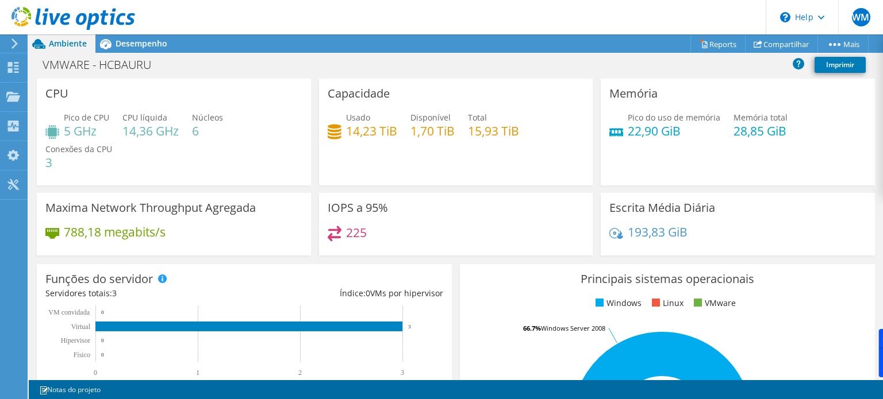
scroll to position [115, 0]
click at [117, 47] on span "Desempenho" at bounding box center [142, 43] width 52 height 11
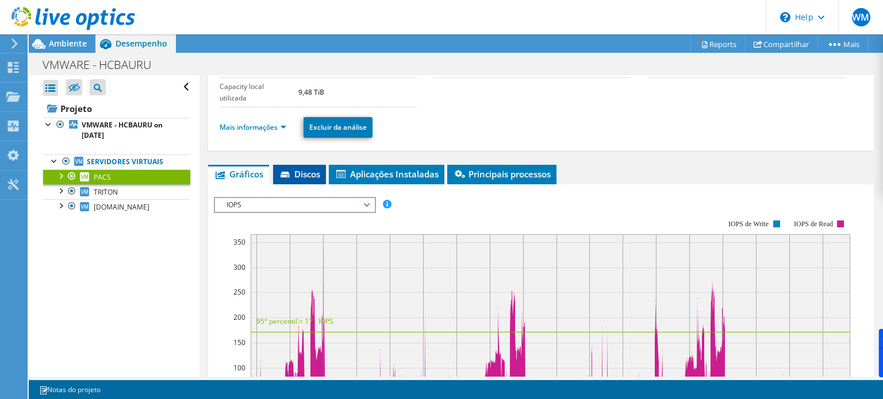
click at [316, 170] on li "Discos" at bounding box center [299, 175] width 53 height 20
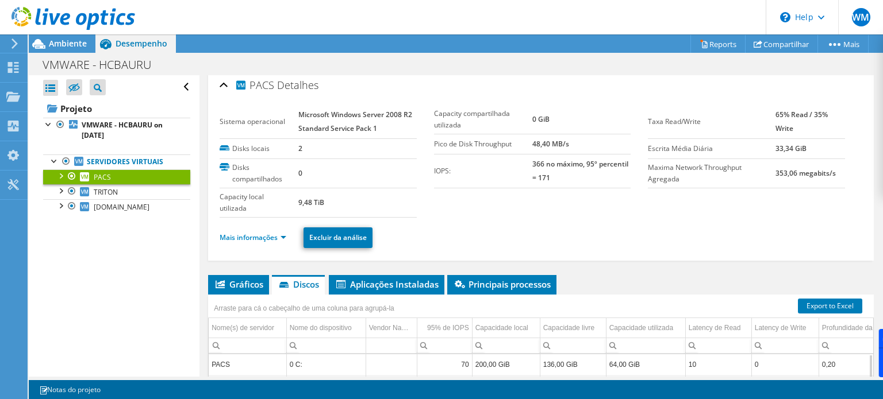
scroll to position [0, 0]
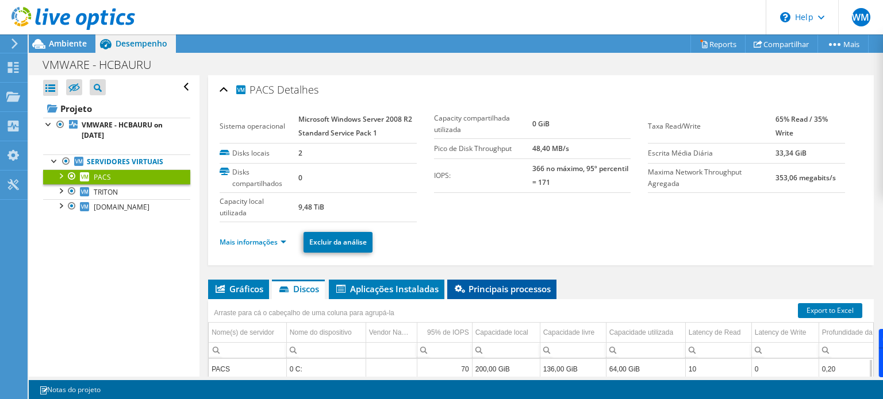
click at [529, 283] on span "Principais processos" at bounding box center [502, 288] width 98 height 11
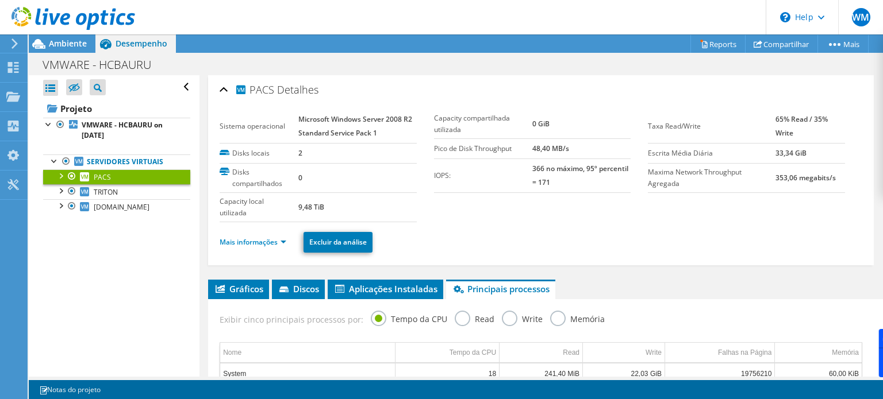
click at [226, 299] on div "Exibir cinco principais processos por: Tempo da CPU Read Write Memória" at bounding box center [541, 317] width 654 height 37
click at [234, 283] on span "Gráficos" at bounding box center [238, 288] width 49 height 11
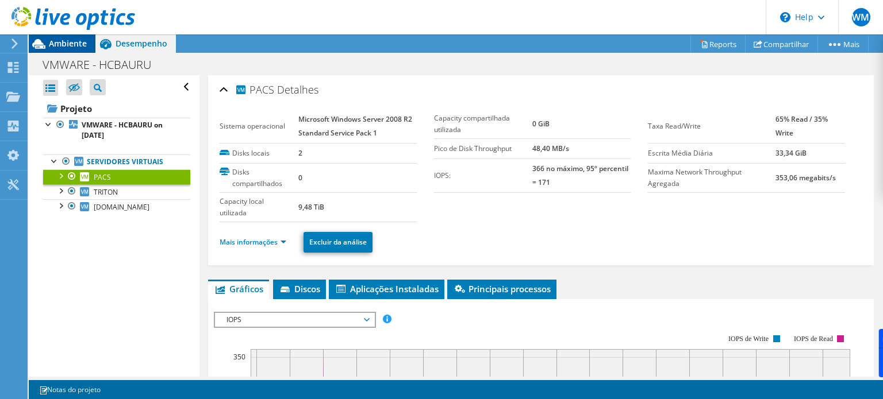
click at [62, 45] on span "Ambiente" at bounding box center [68, 43] width 38 height 11
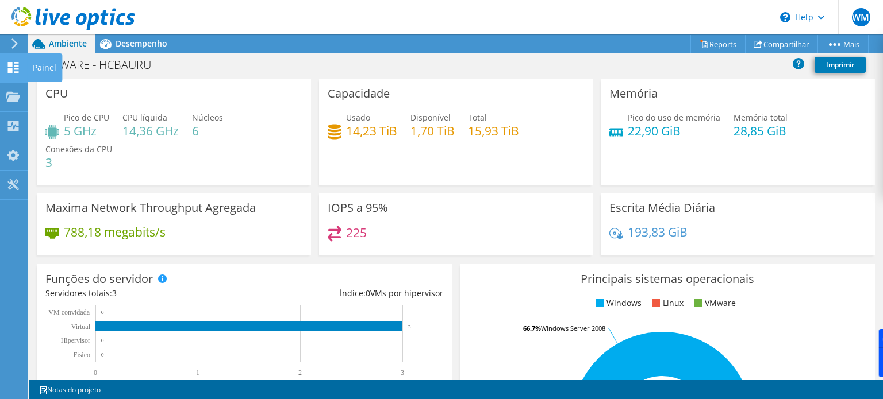
click at [7, 71] on icon at bounding box center [13, 67] width 14 height 11
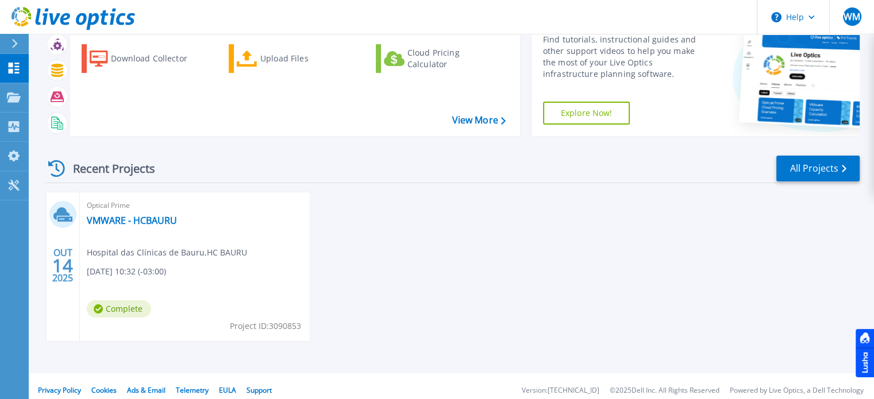
scroll to position [57, 0]
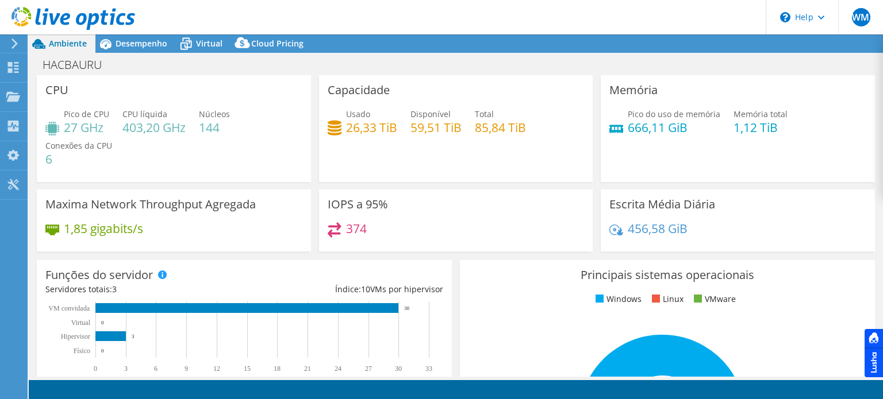
select select "USD"
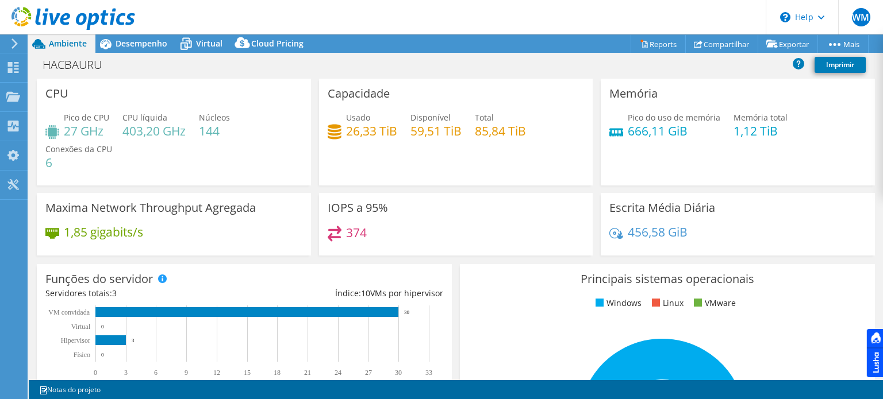
scroll to position [398, 0]
